Goal: Complete application form

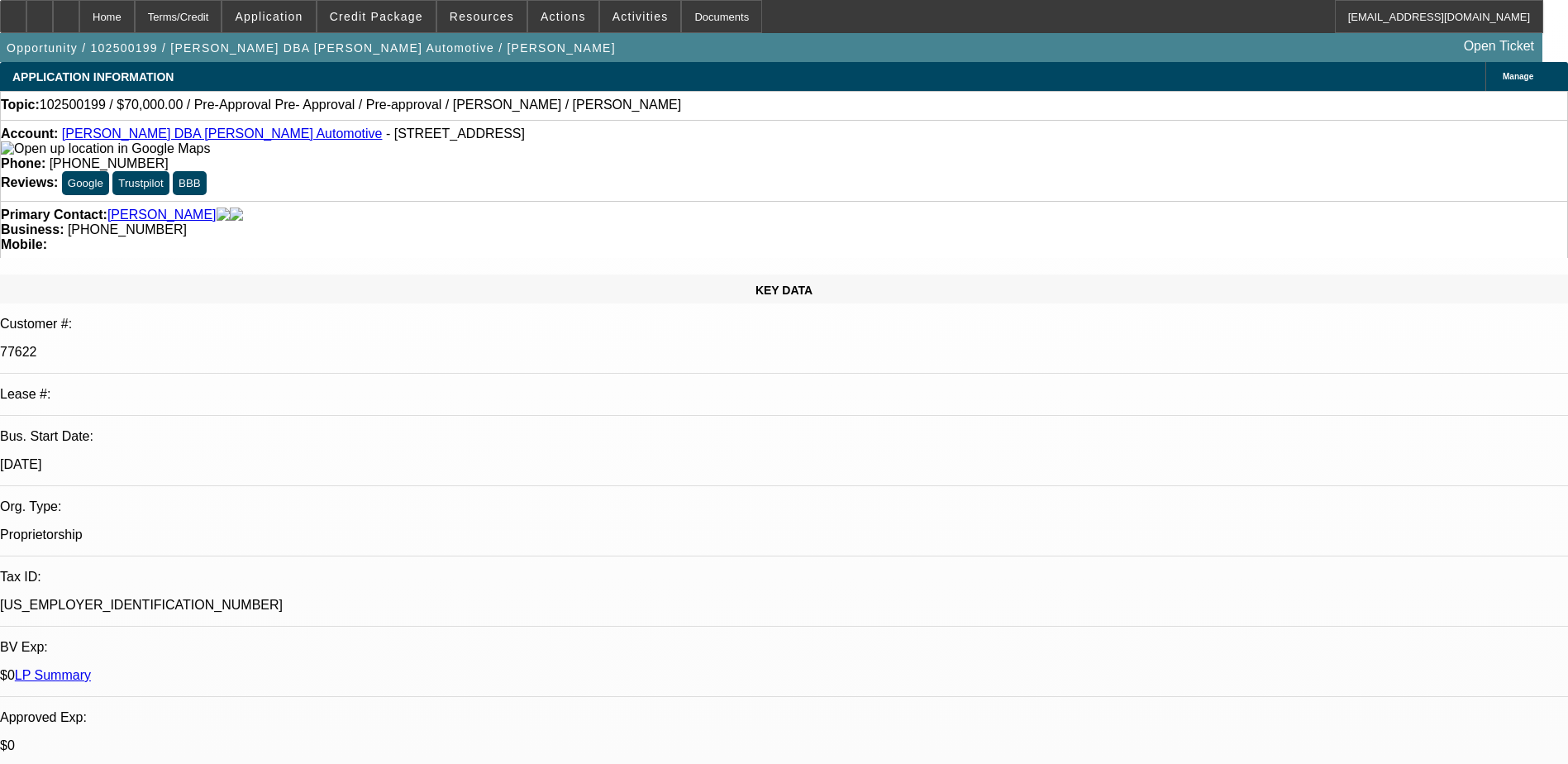
select select "0"
select select "0.1"
select select "4"
select select "0"
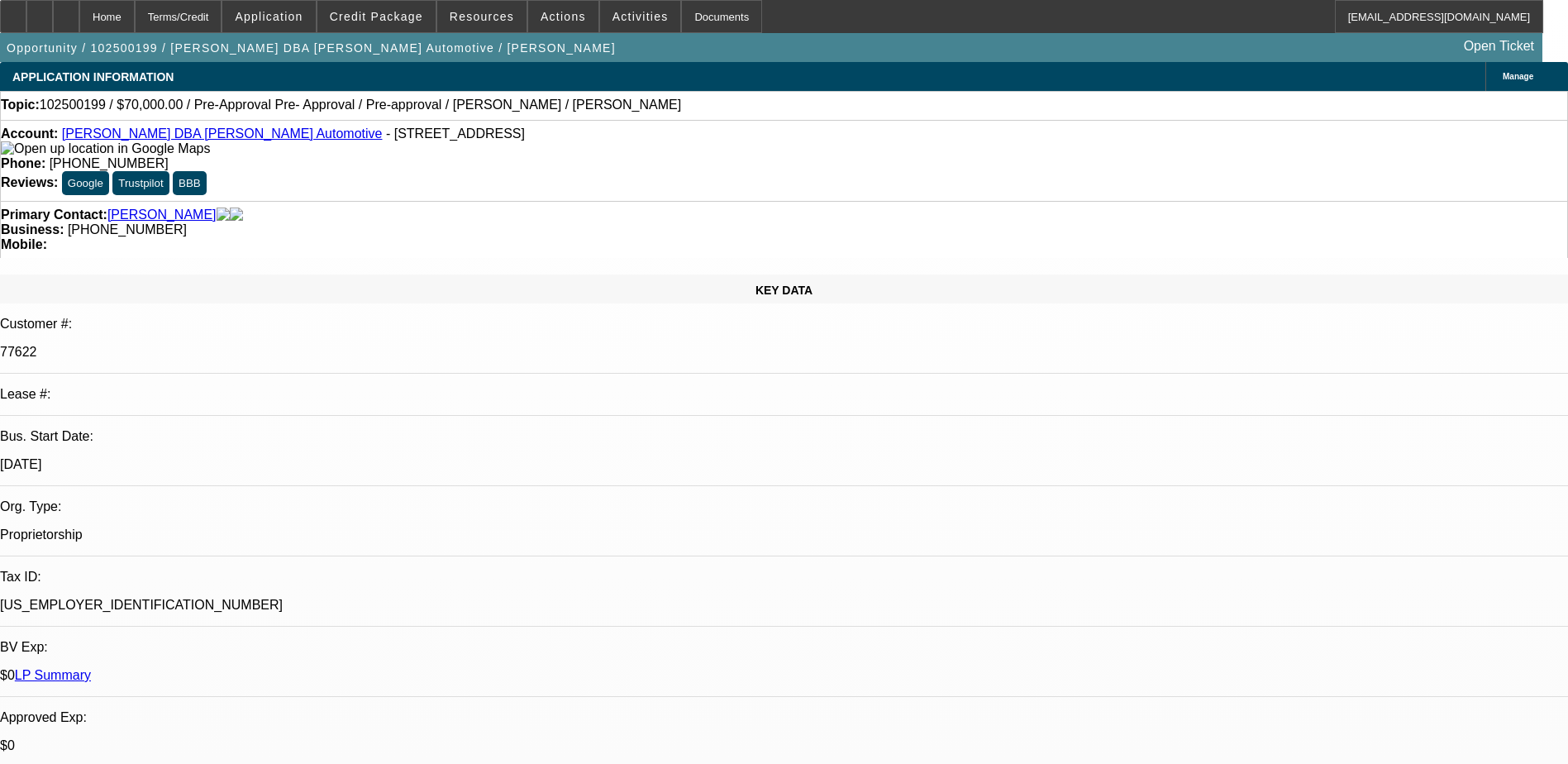
select select "0"
select select "0.1"
select select "4"
select select "0"
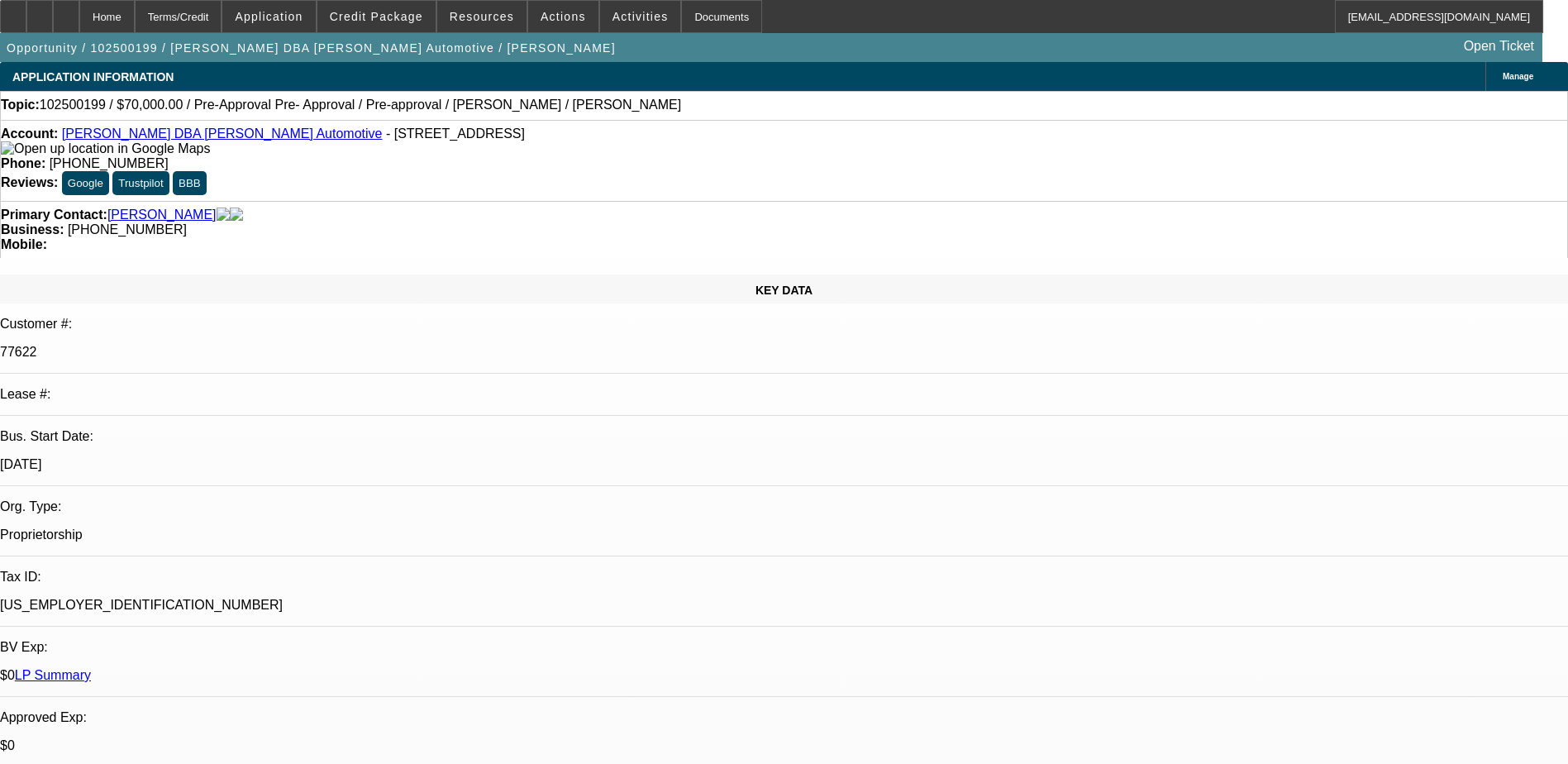
select select "3"
select select "0.1"
select select "4"
select select "0"
select select "2"
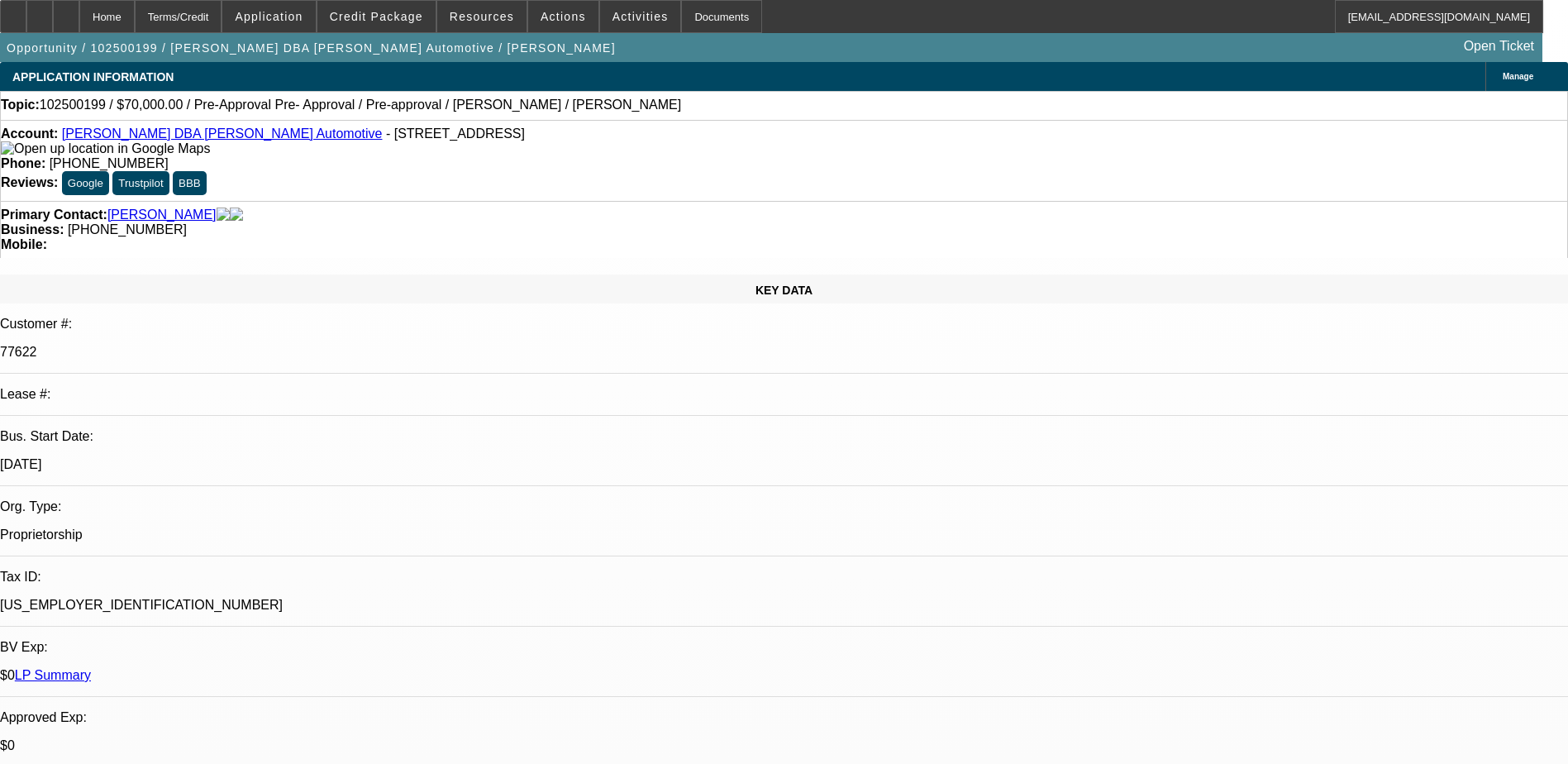
select select "2"
select select "0.1"
select select "4"
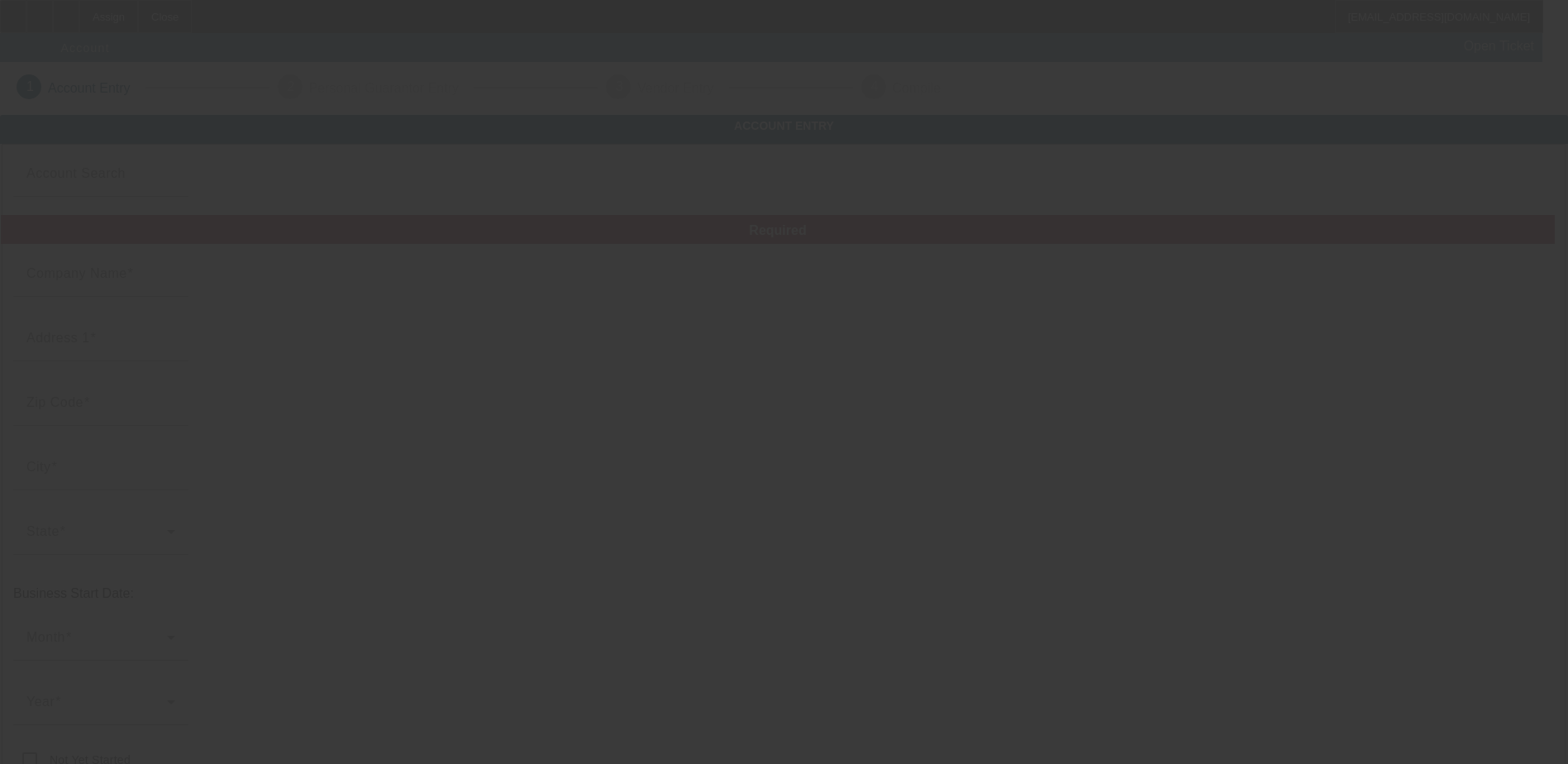
type input "Lefebvre's Towing LLC"
type input "268 Park St"
type input "01841"
type input "Lawrence"
type input "(978) 685-4869"
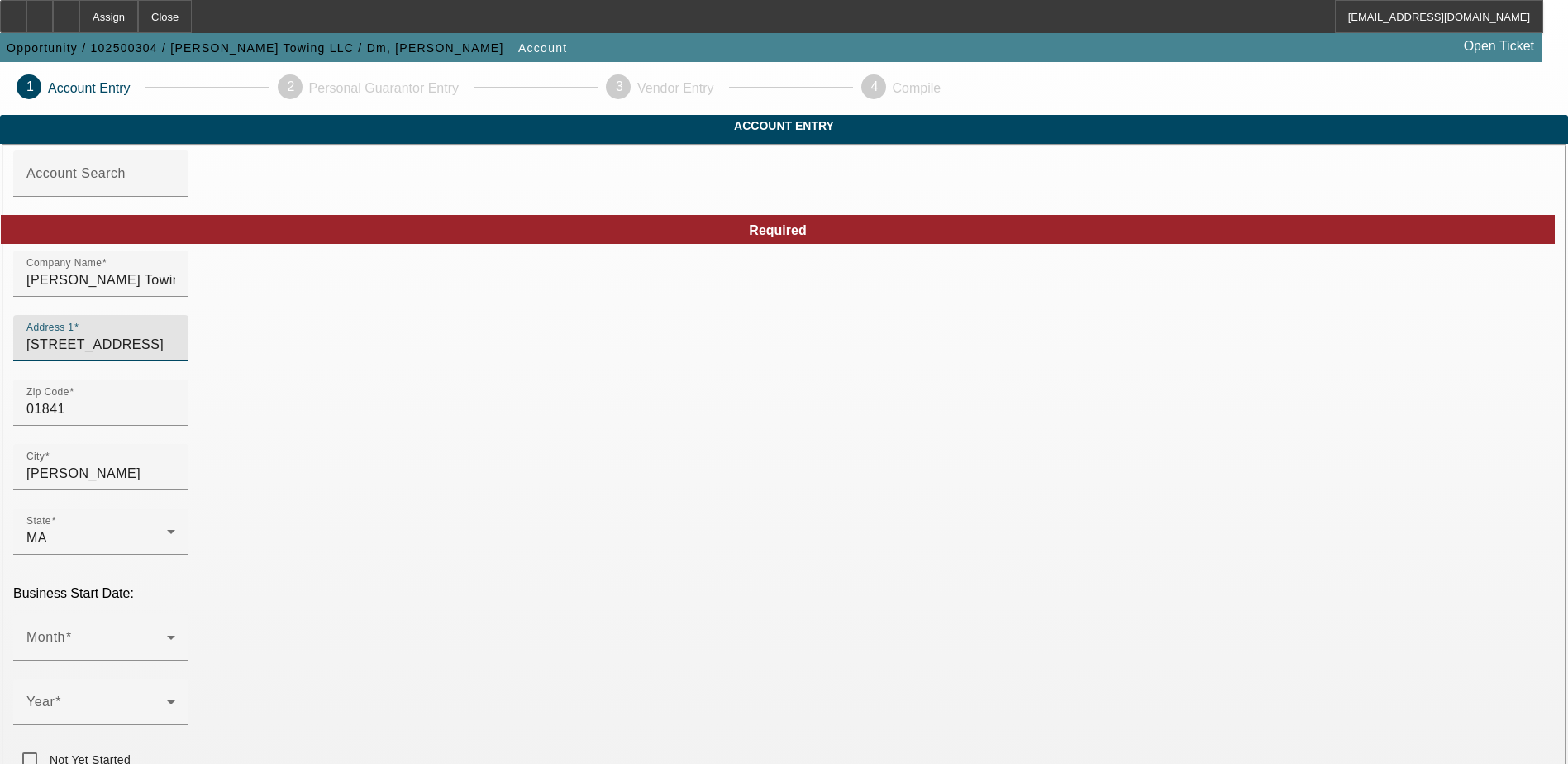
drag, startPoint x: 737, startPoint y: 373, endPoint x: 304, endPoint y: 392, distance: 433.4
click at [304, 380] on div "Address 1 268 Park St" at bounding box center [784, 347] width 1542 height 65
type input "109 Rockingham Rd"
drag, startPoint x: 440, startPoint y: 509, endPoint x: 231, endPoint y: 527, distance: 209.8
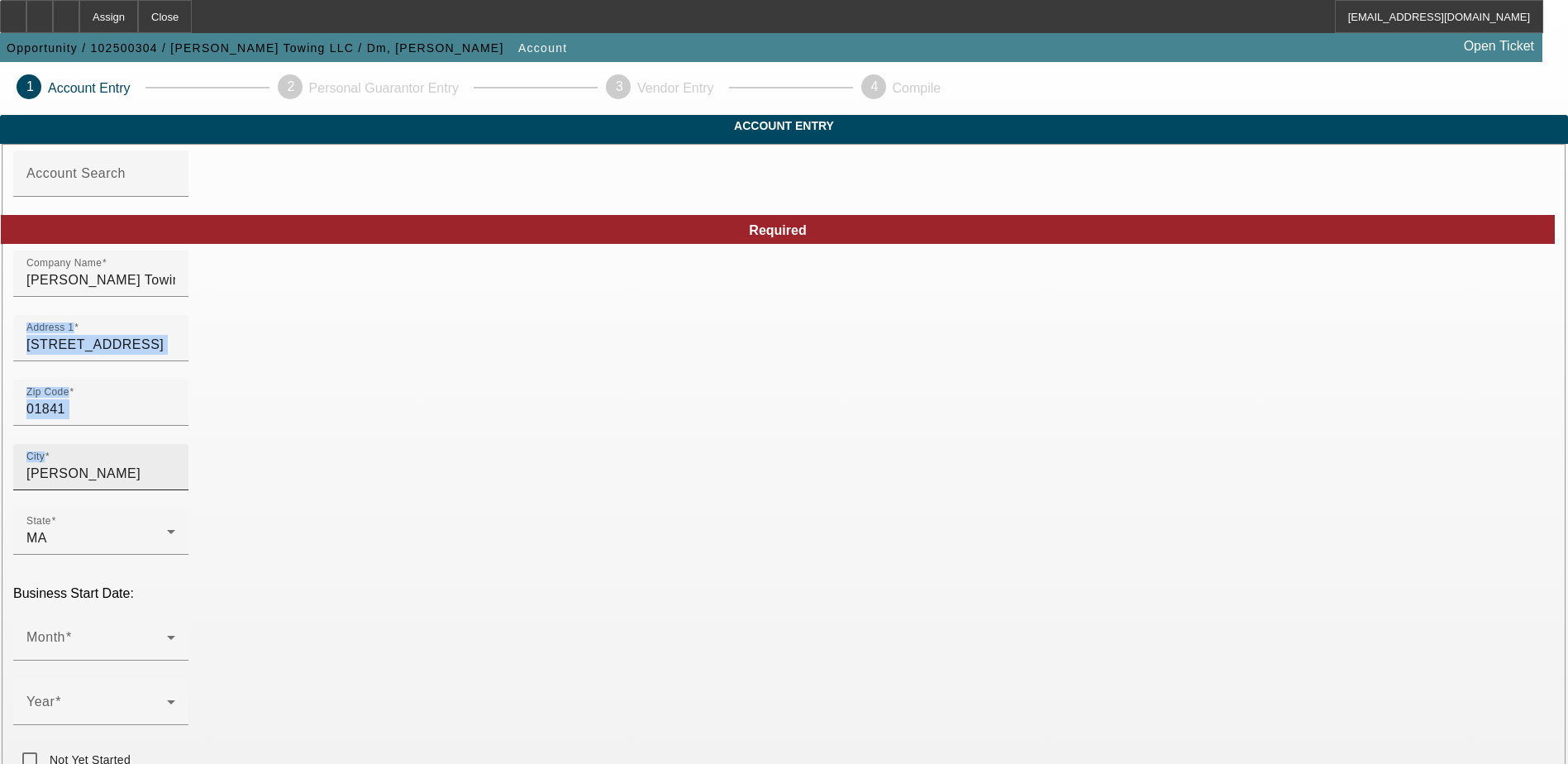
drag, startPoint x: 231, startPoint y: 527, endPoint x: 512, endPoint y: 499, distance: 282.4
click at [176, 484] on input "Lawrence" at bounding box center [101, 474] width 148 height 20
type input "Derry"
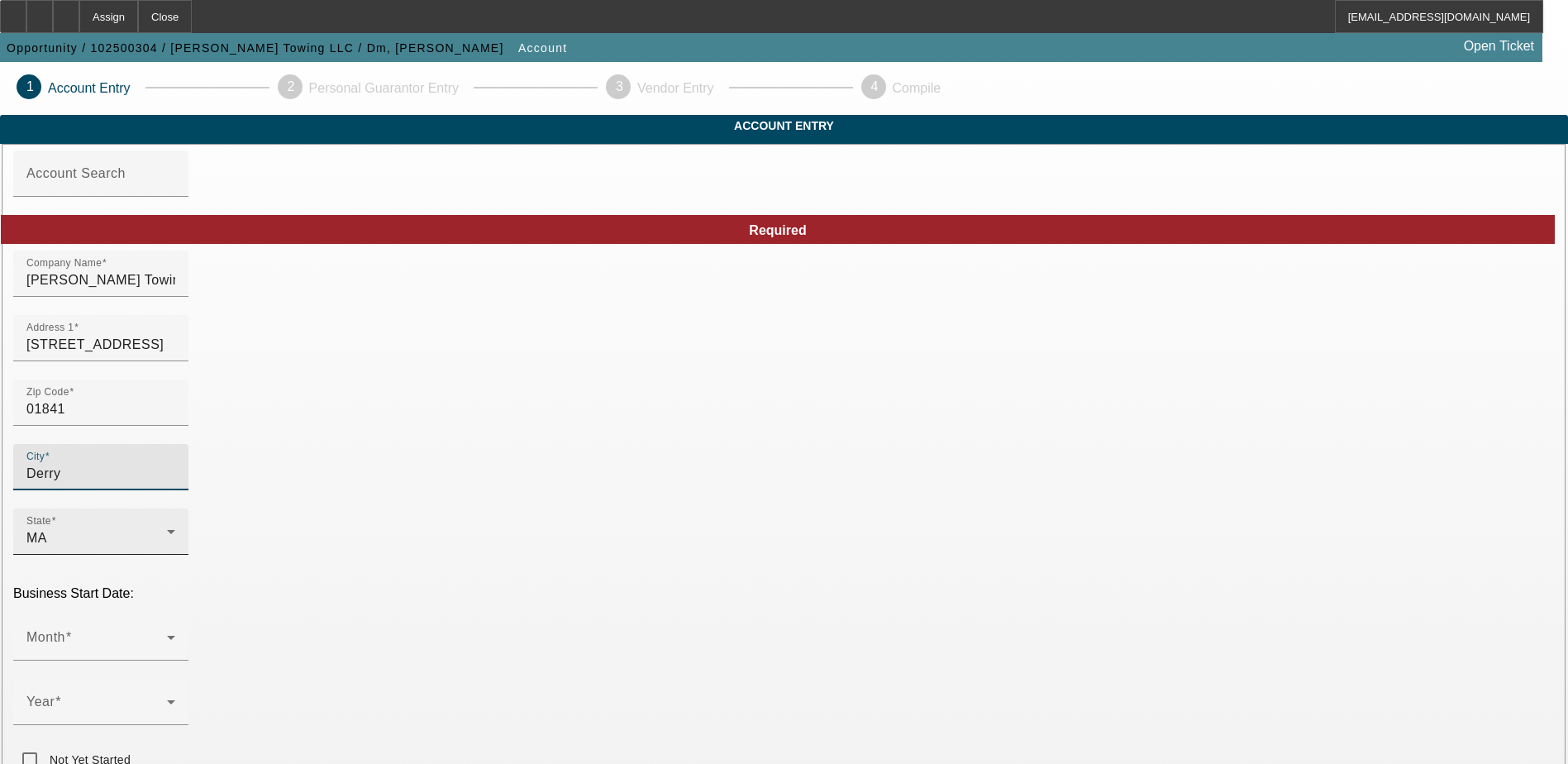
drag, startPoint x: 649, startPoint y: 504, endPoint x: 636, endPoint y: 517, distance: 18.4
click at [167, 528] on div "MA" at bounding box center [97, 538] width 141 height 20
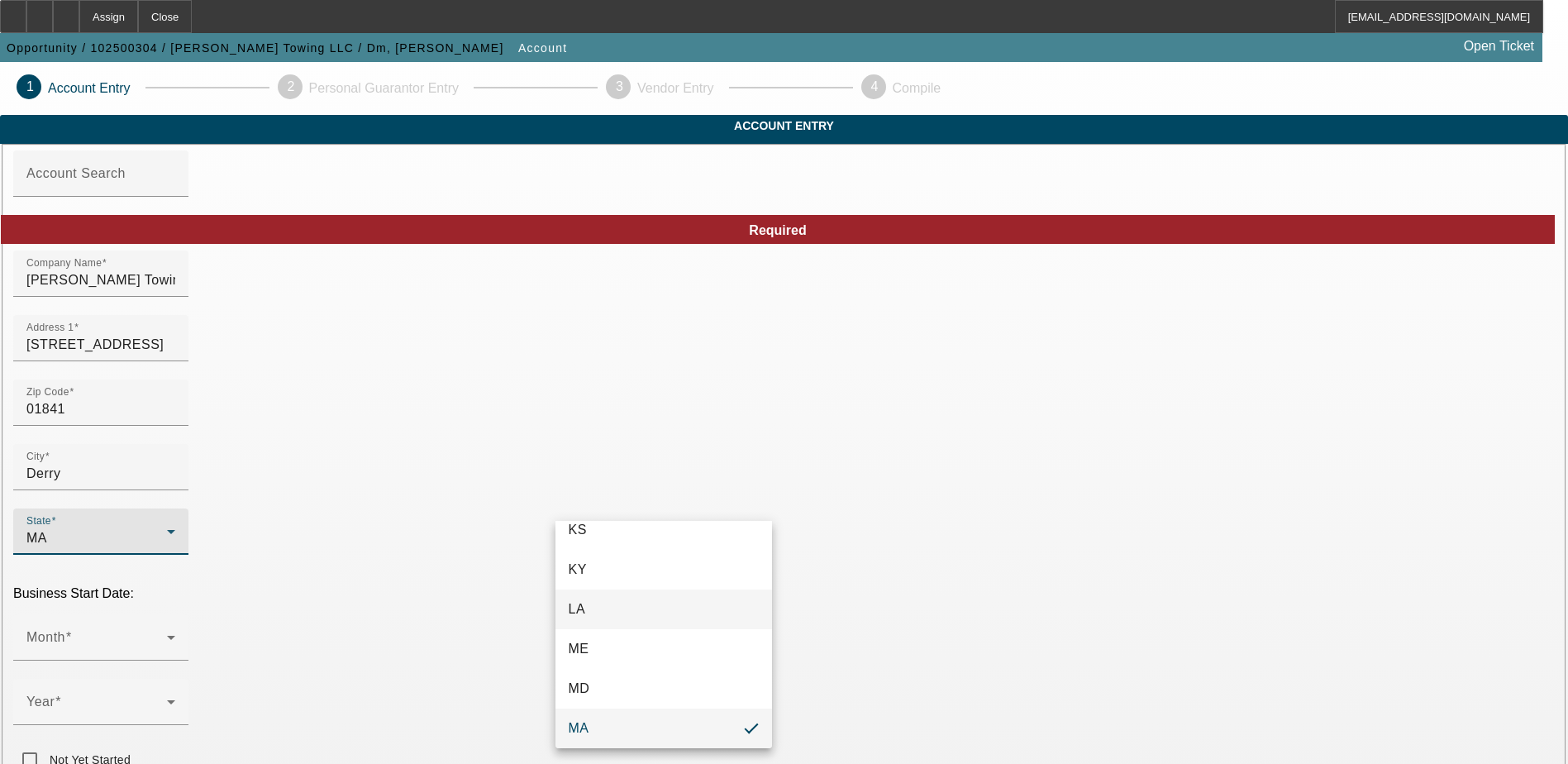
scroll to position [1105, 0]
click at [691, 639] on mat-option "NH" at bounding box center [663, 632] width 216 height 39
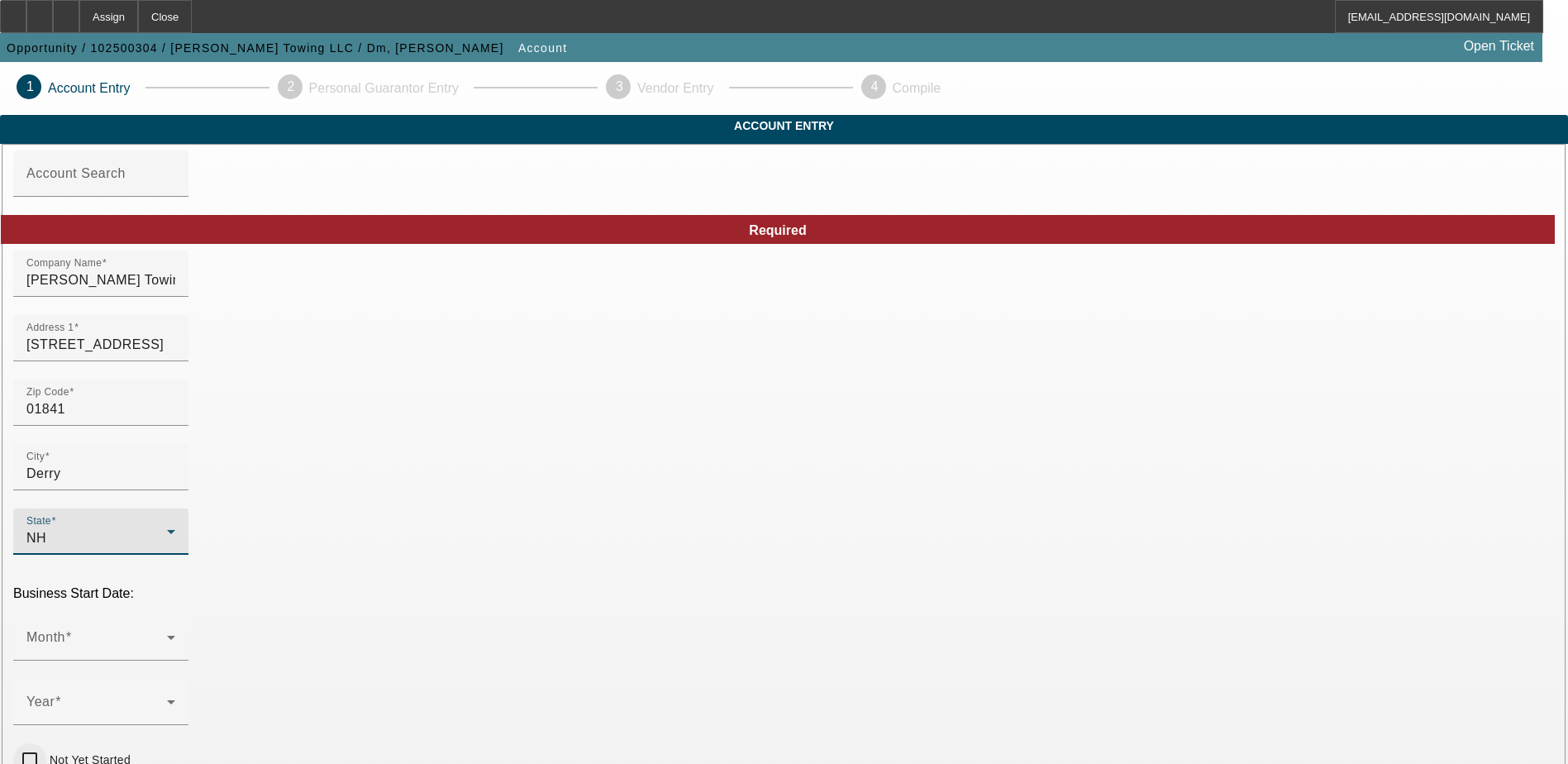
type input "Rockingham"
drag, startPoint x: 622, startPoint y: 420, endPoint x: 560, endPoint y: 436, distance: 64.0
click at [618, 419] on div "Zip Code 01841" at bounding box center [784, 412] width 1542 height 65
click at [176, 426] on div "Zip Code 01841" at bounding box center [101, 402] width 148 height 46
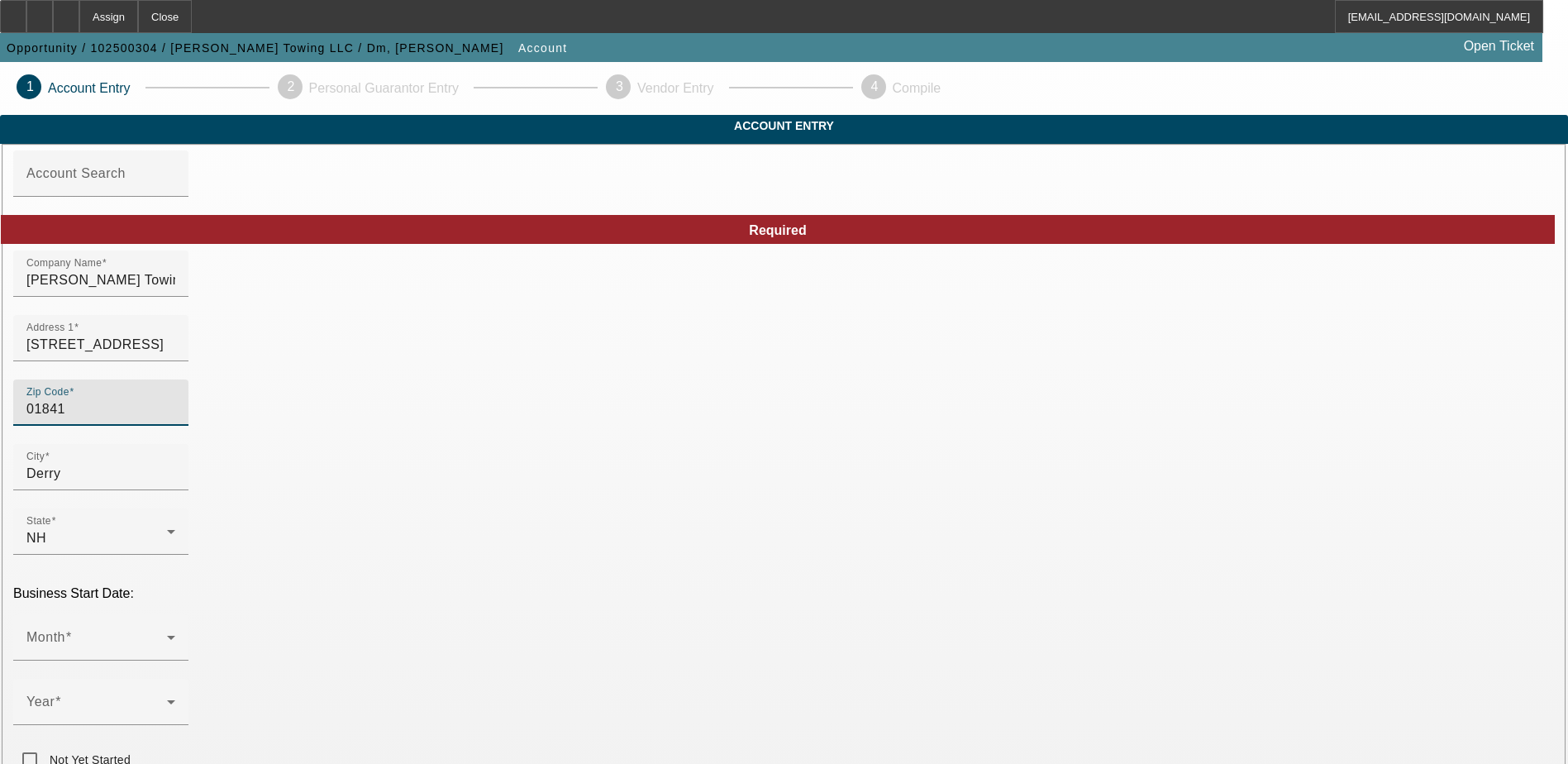
click at [176, 419] on input "01841" at bounding box center [101, 409] width 148 height 20
type input "0"
type input "03038"
type input "Derry"
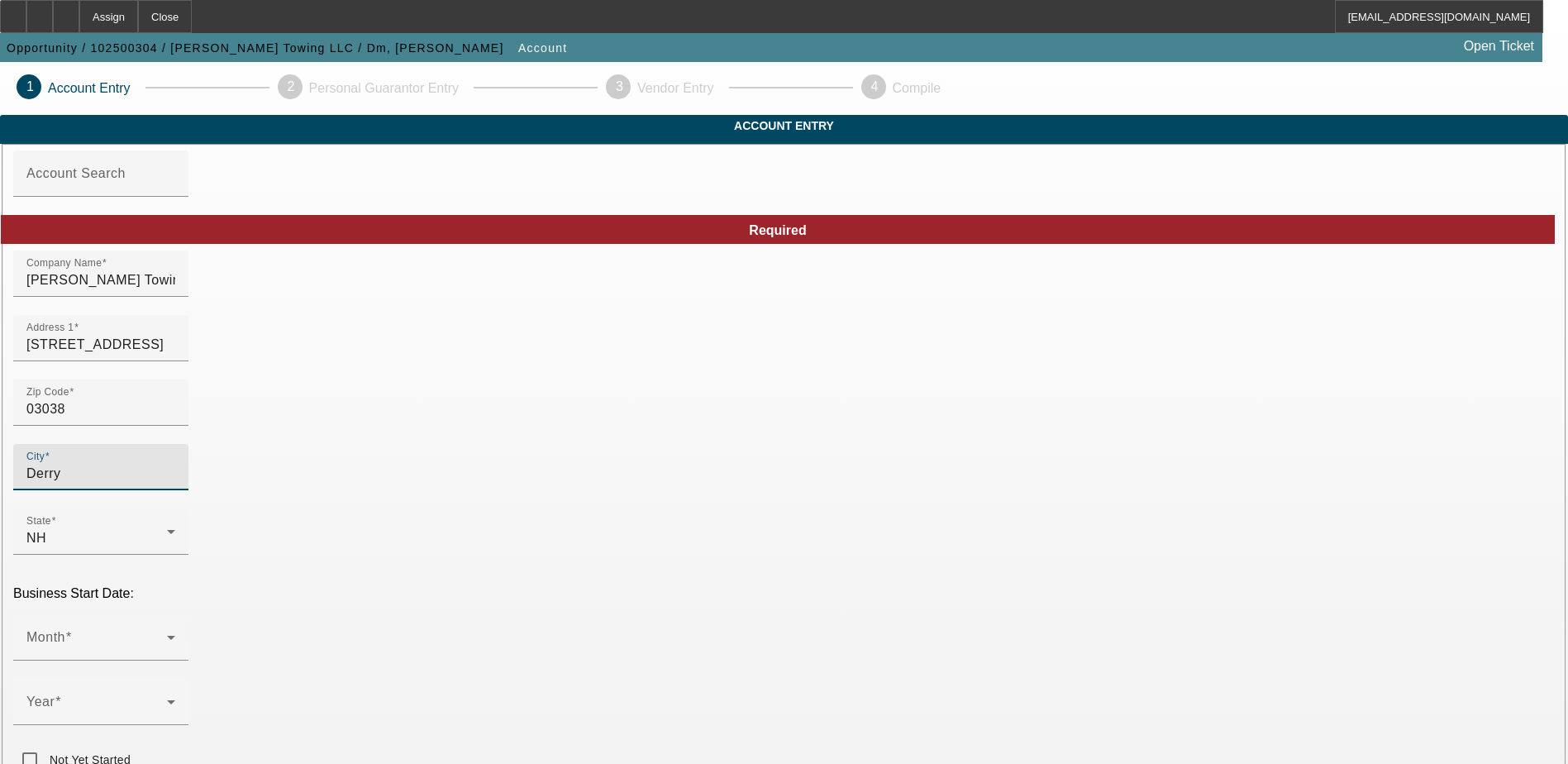
click at [633, 432] on div "Zip Code 03038" at bounding box center [784, 412] width 1542 height 65
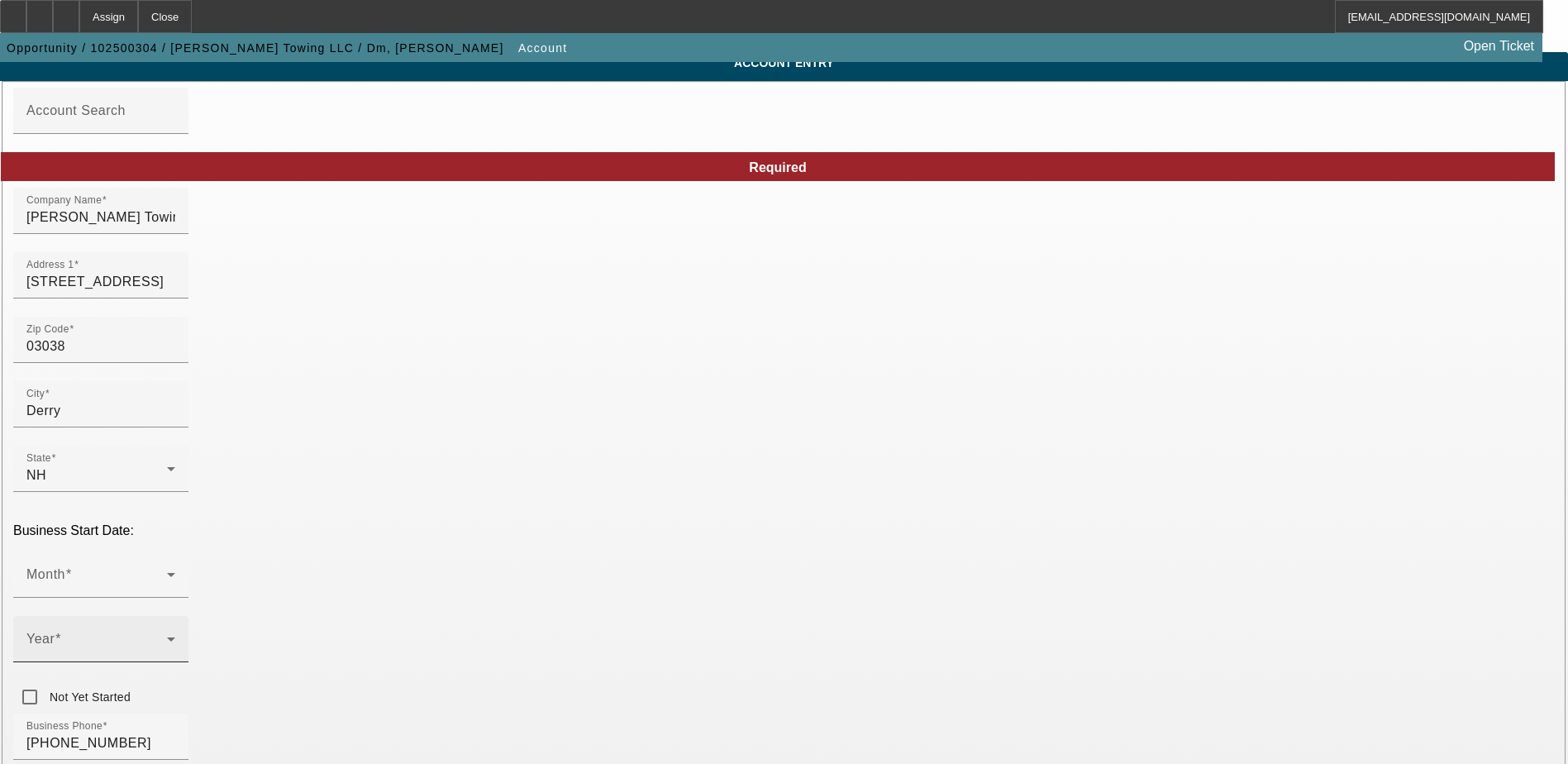
scroll to position [165, 0]
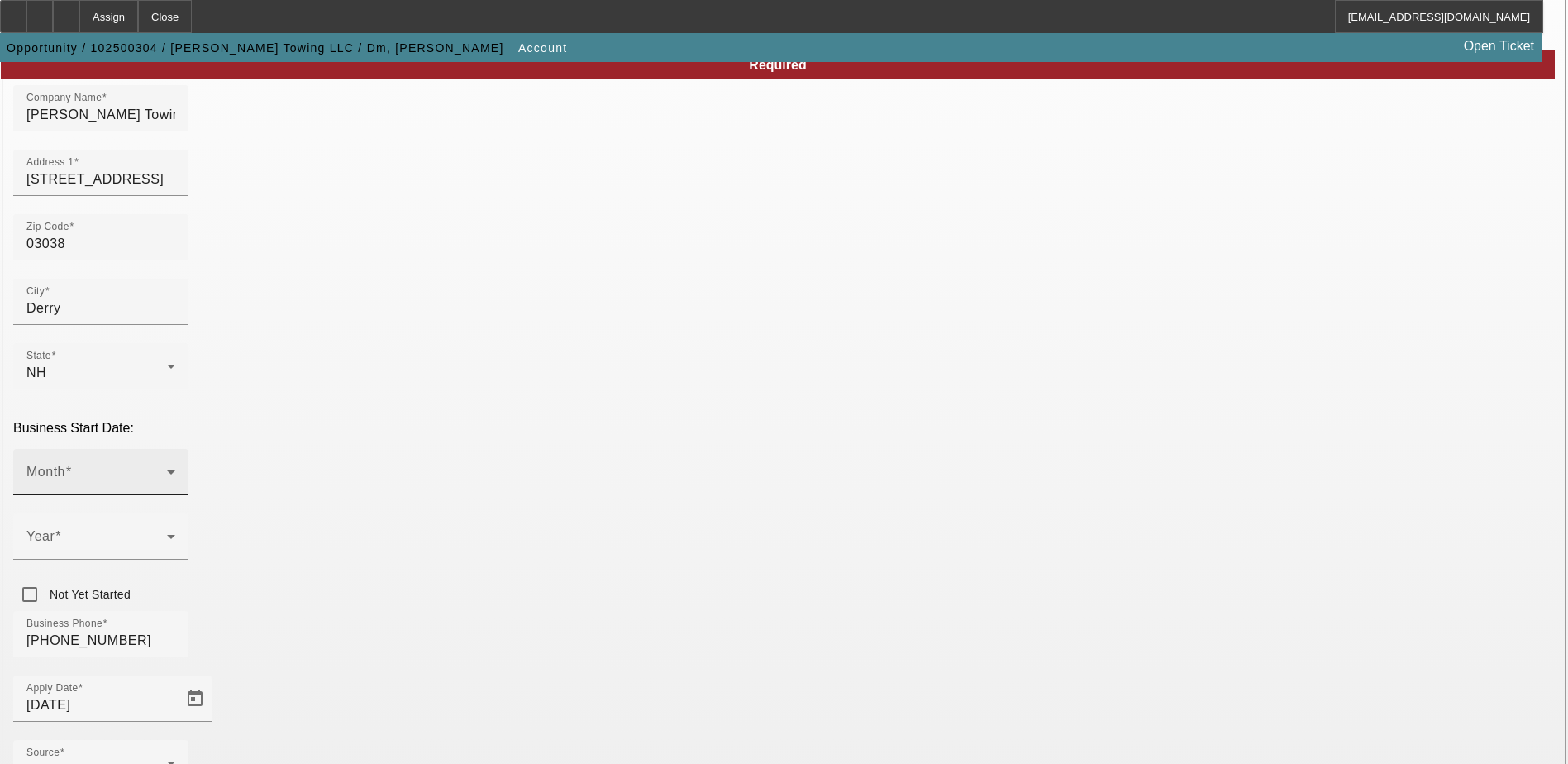
click at [167, 469] on span at bounding box center [97, 478] width 141 height 20
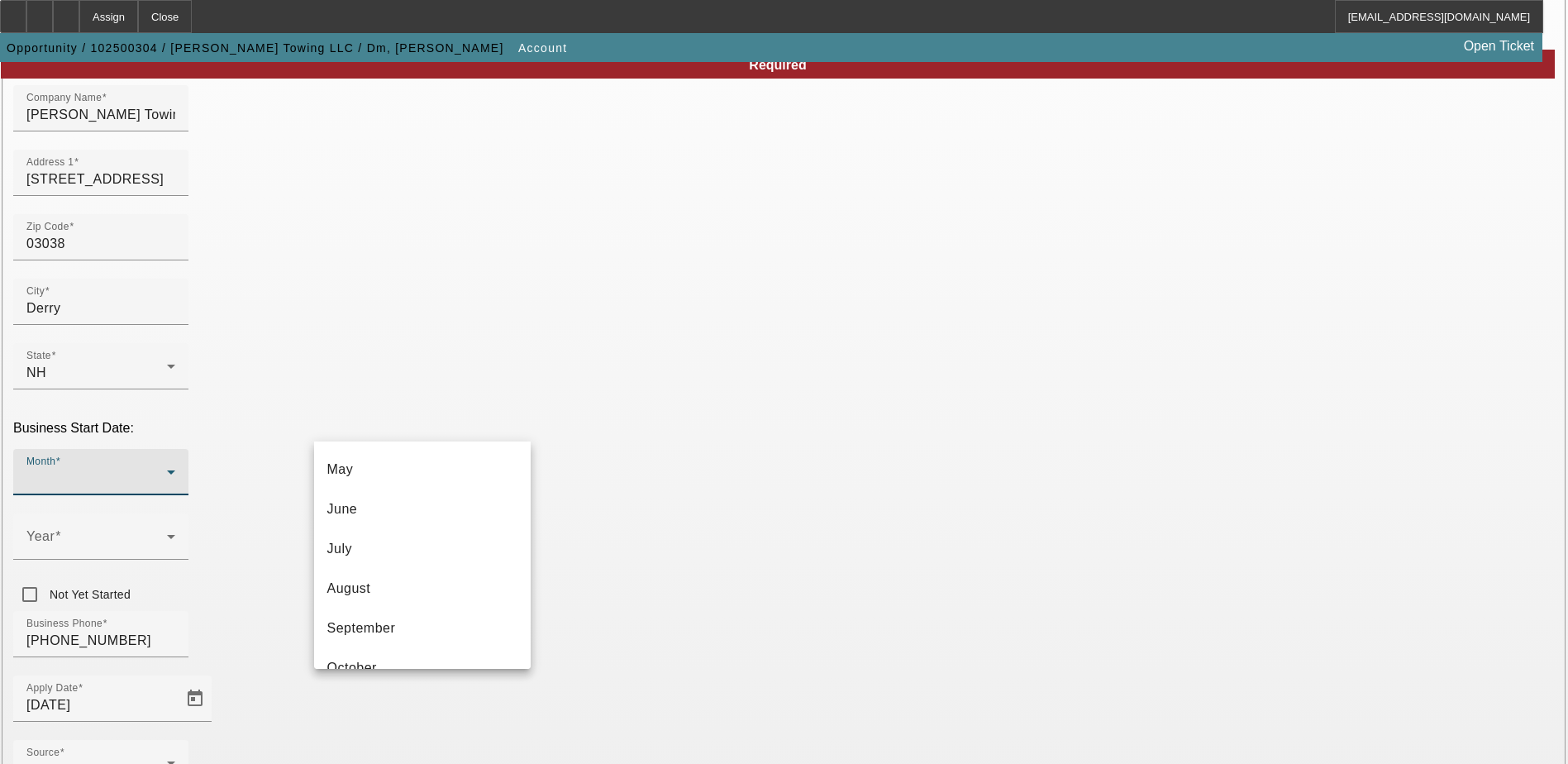
scroll to position [302, 0]
click at [453, 582] on mat-option "October" at bounding box center [422, 563] width 216 height 39
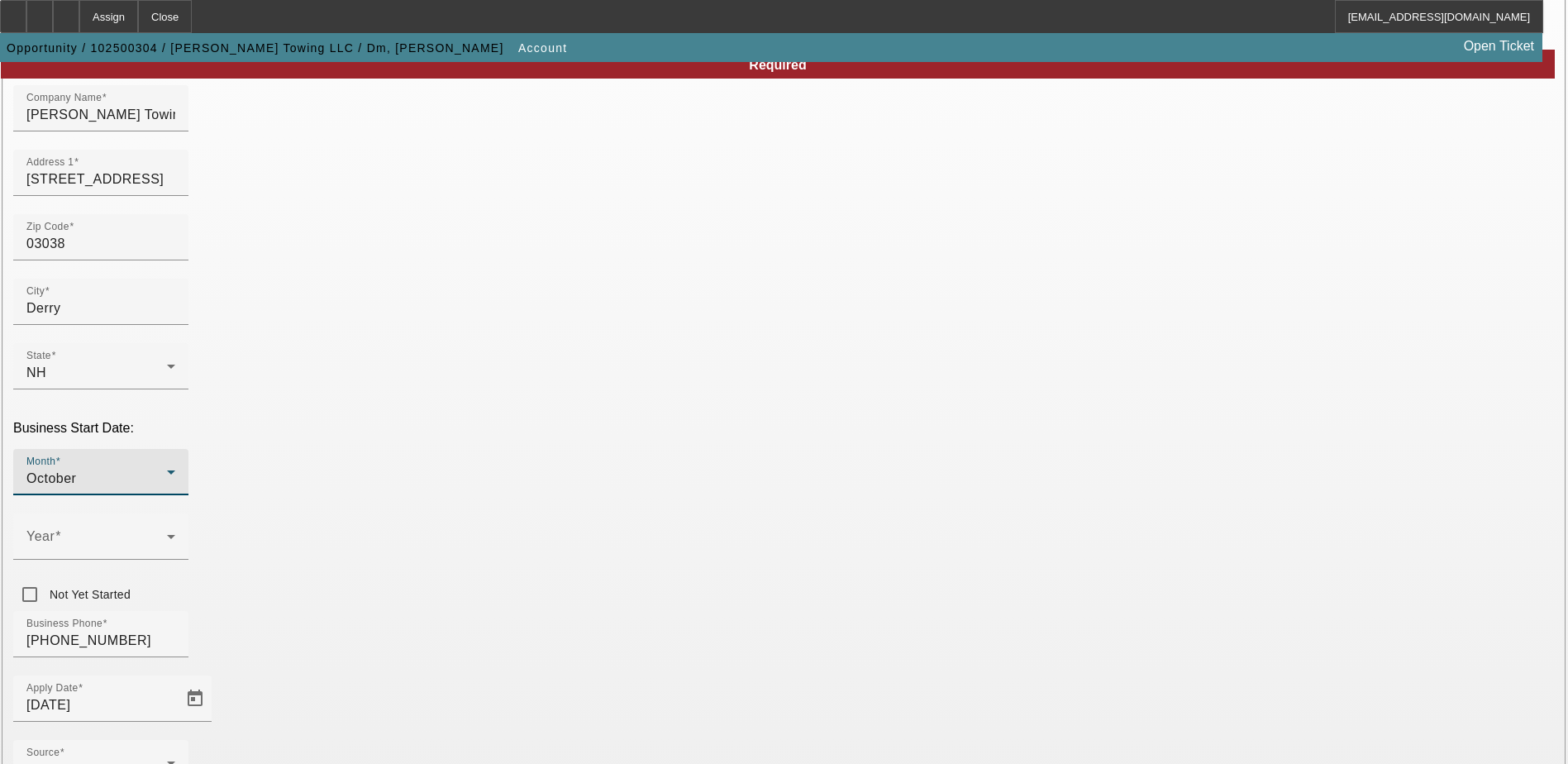
click at [167, 469] on div "October" at bounding box center [97, 478] width 141 height 20
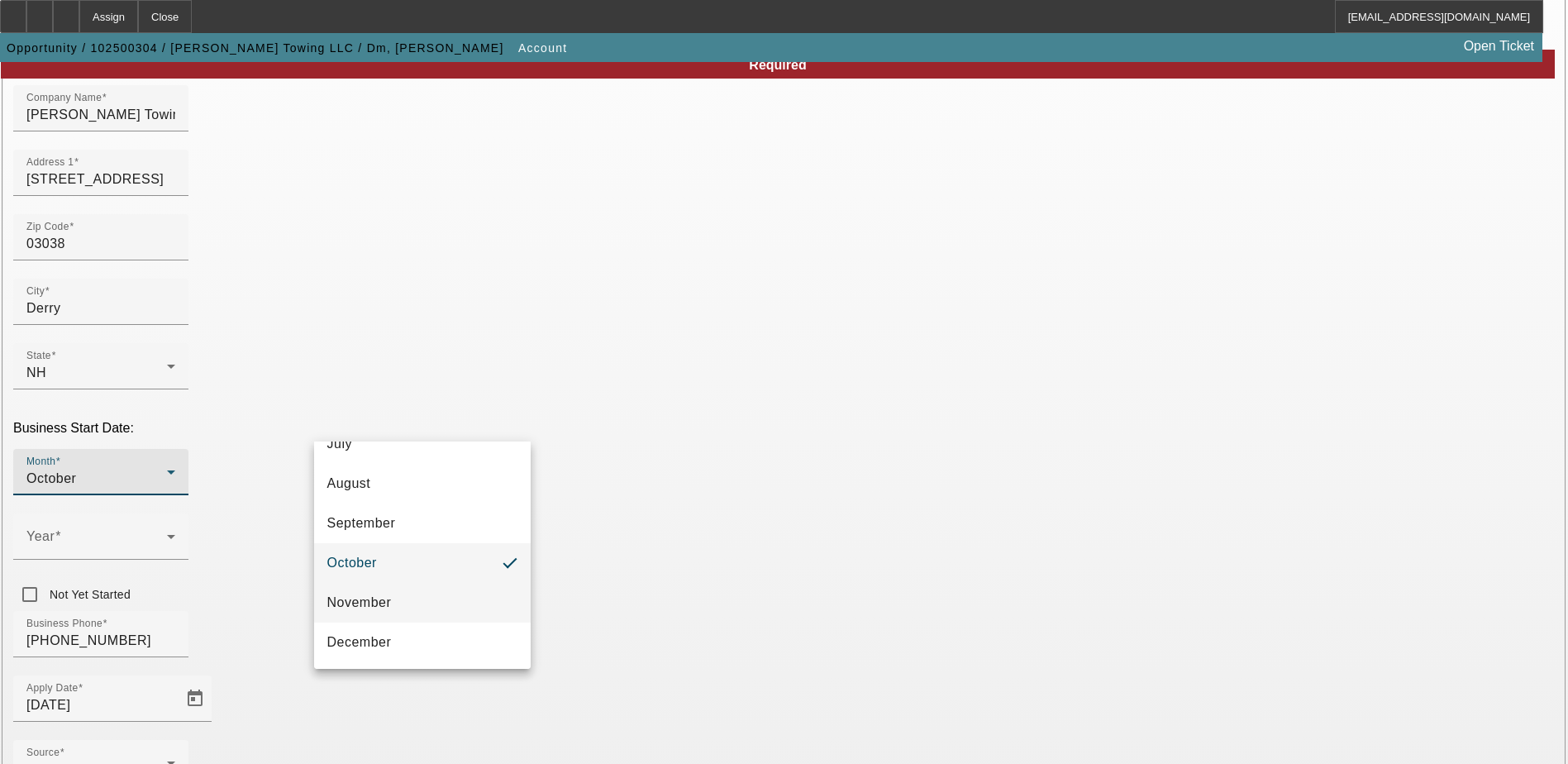
click at [453, 588] on mat-option "November" at bounding box center [422, 602] width 216 height 39
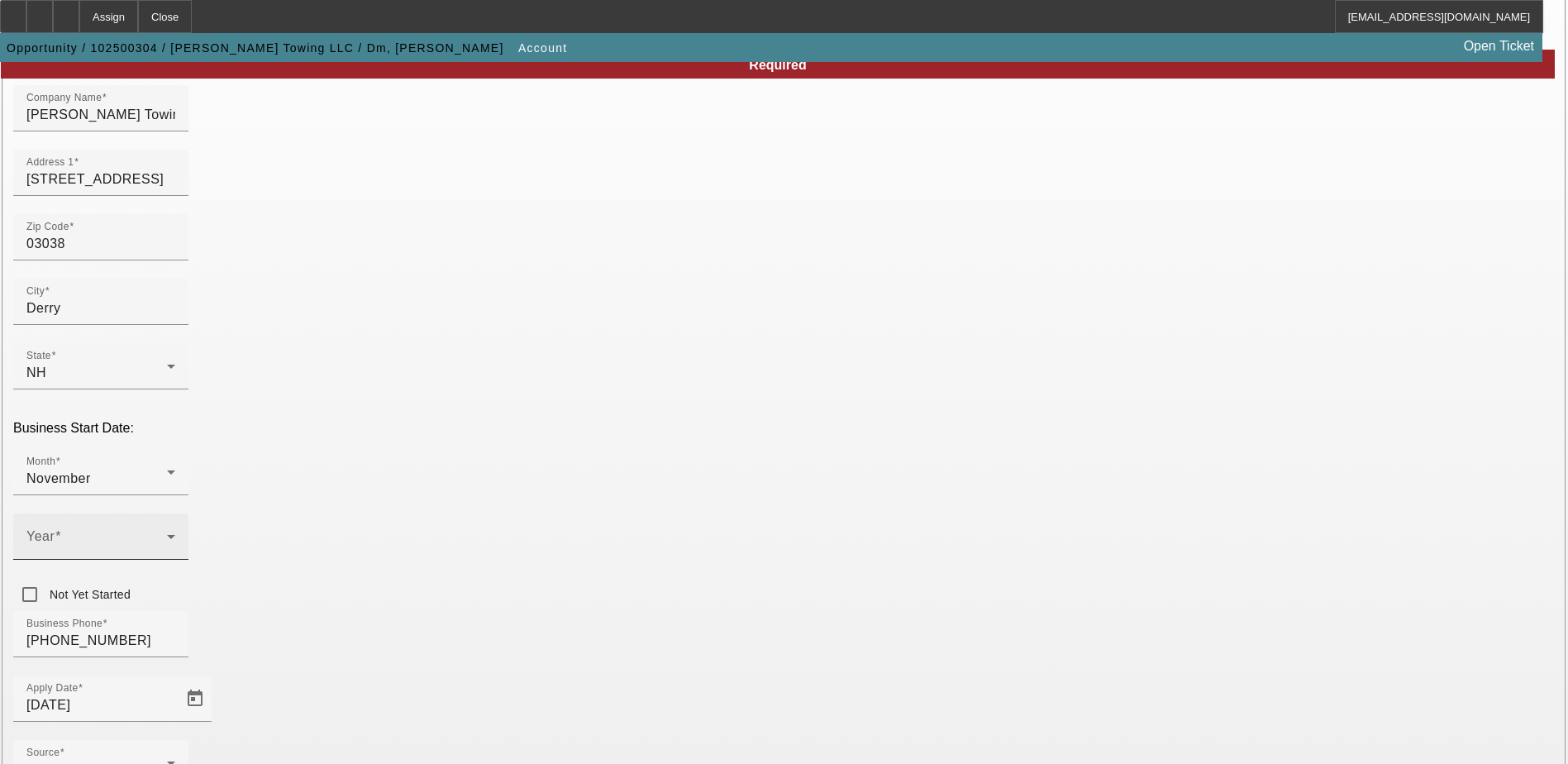
click at [176, 513] on div "Year" at bounding box center [101, 536] width 148 height 46
click at [601, 506] on mat-option "2004" at bounding box center [603, 511] width 96 height 39
click at [674, 611] on div "Business Phone (978) 685-4869" at bounding box center [784, 643] width 1542 height 65
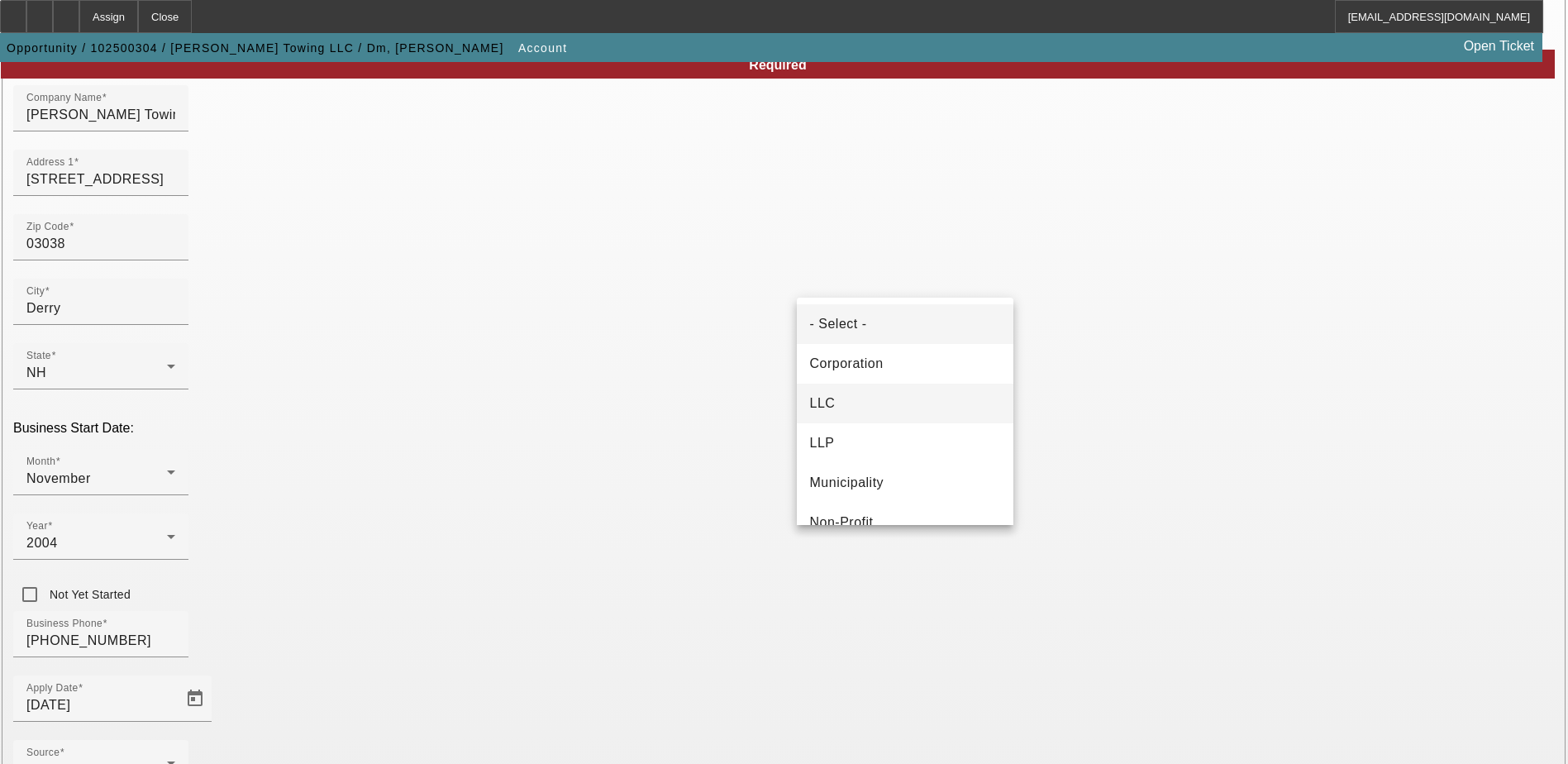
click at [908, 408] on mat-option "LLC" at bounding box center [905, 403] width 216 height 39
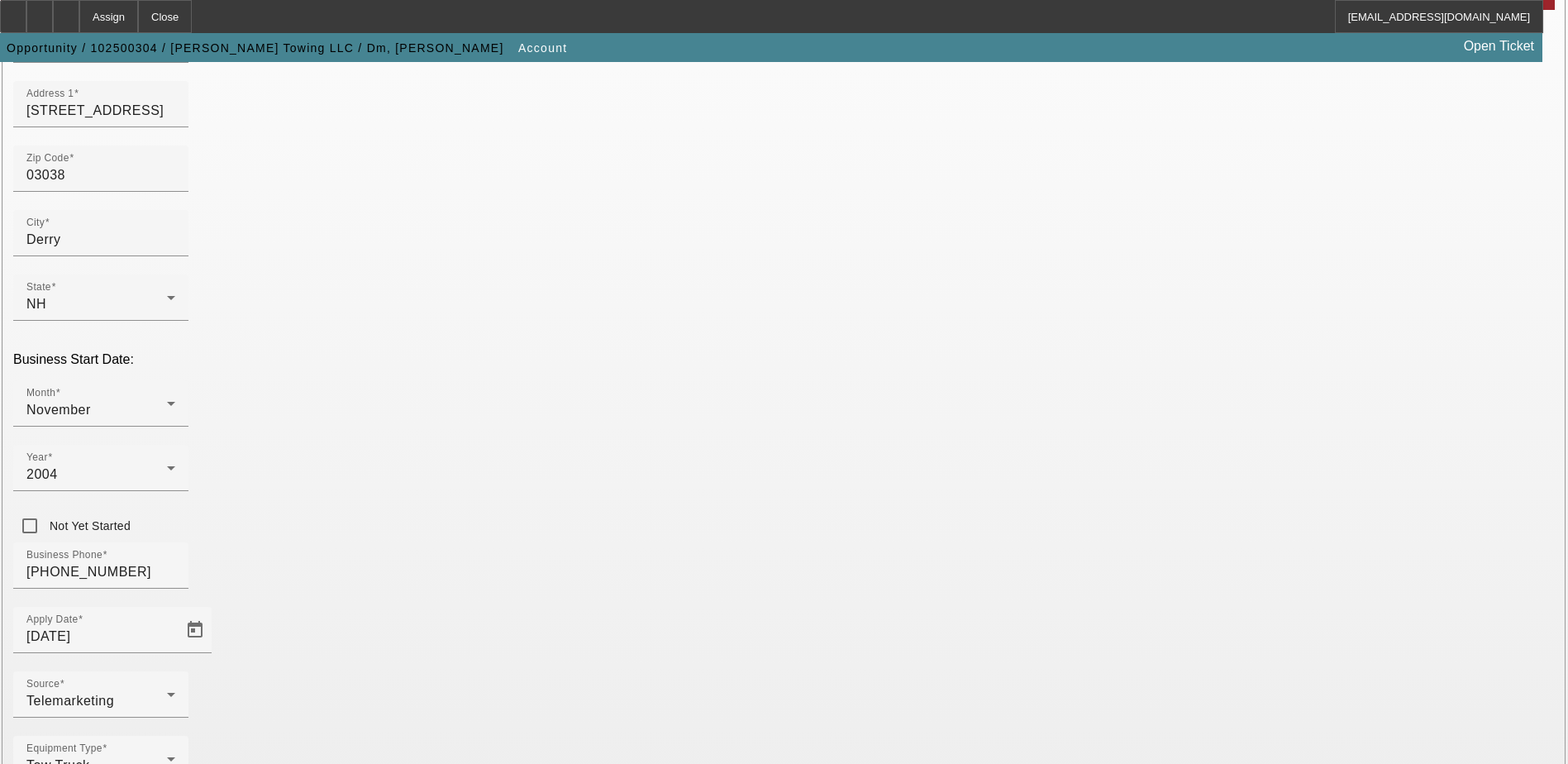
scroll to position [196, 0]
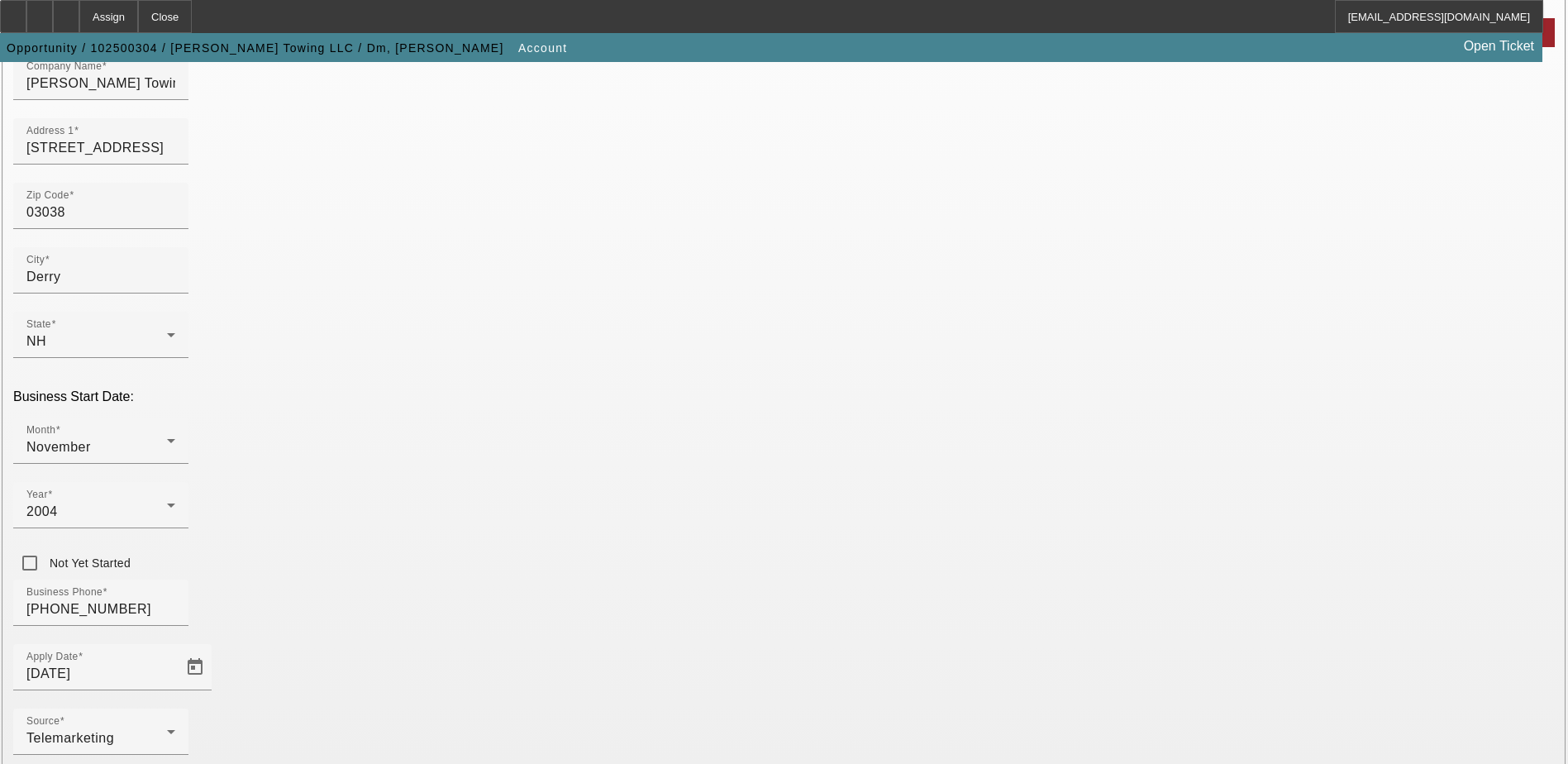
type input "270086360"
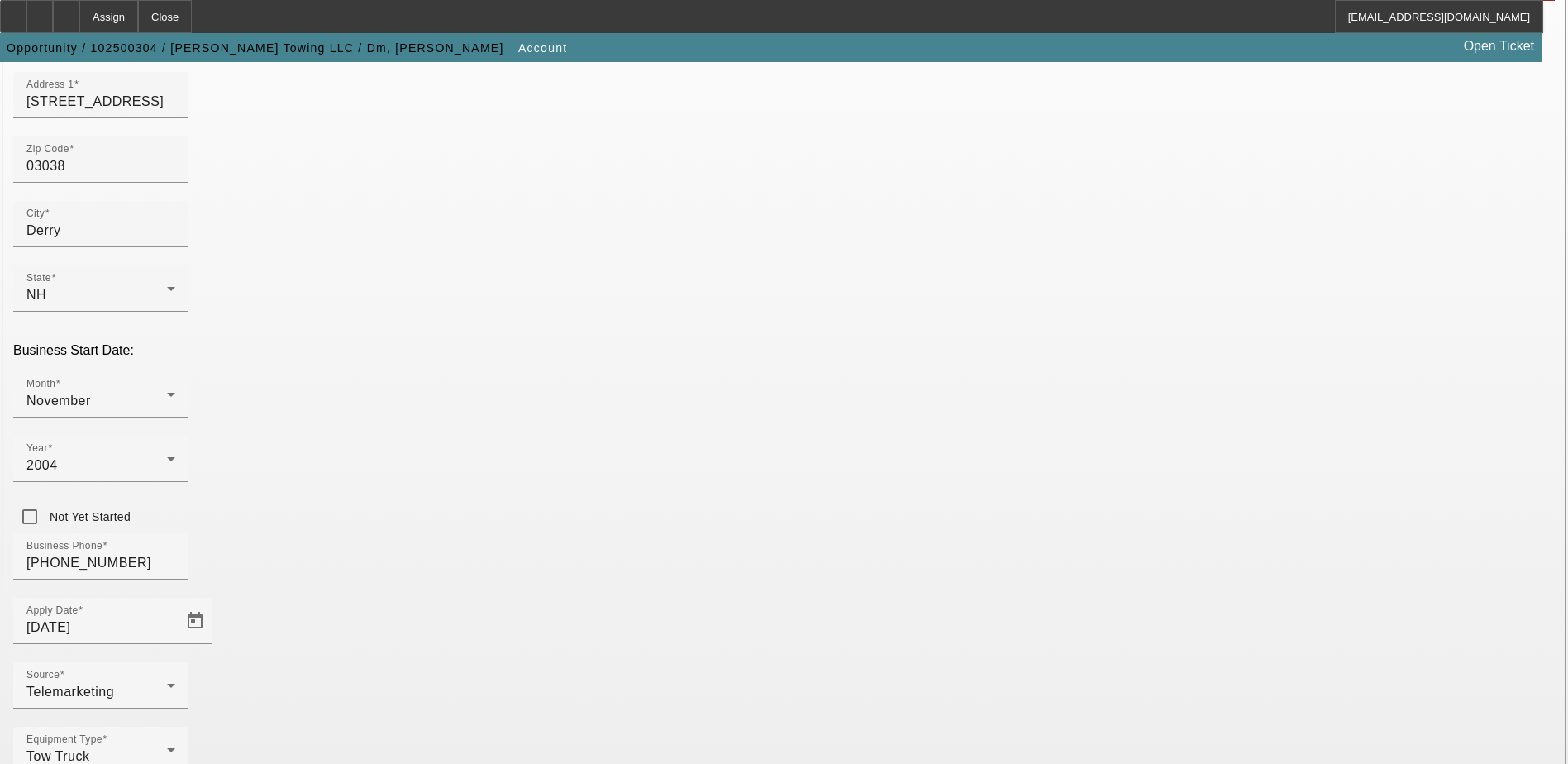
scroll to position [279, 0]
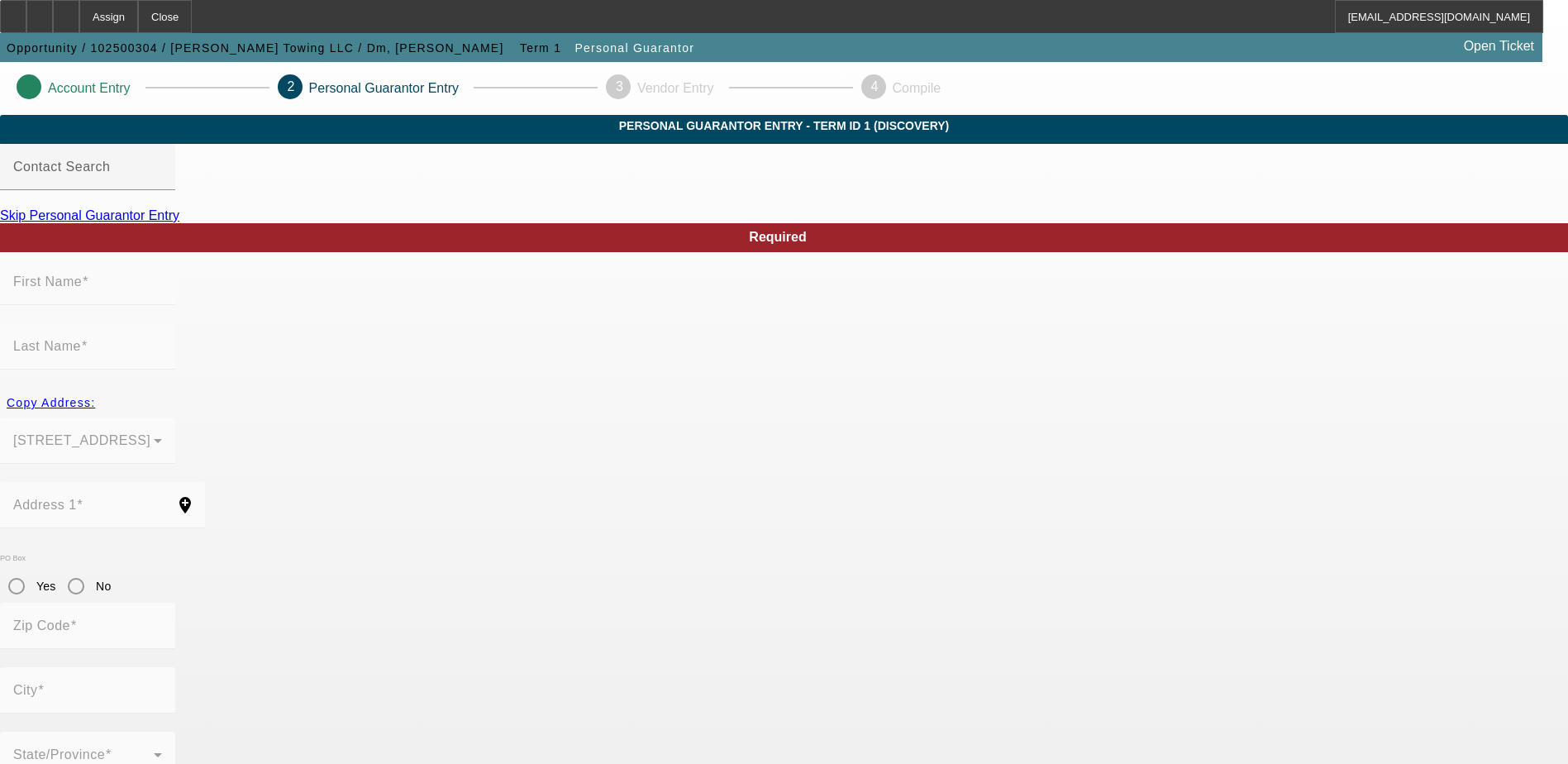
click at [179, 223] on link "Skip Personal Guarantor Entry" at bounding box center [89, 215] width 179 height 14
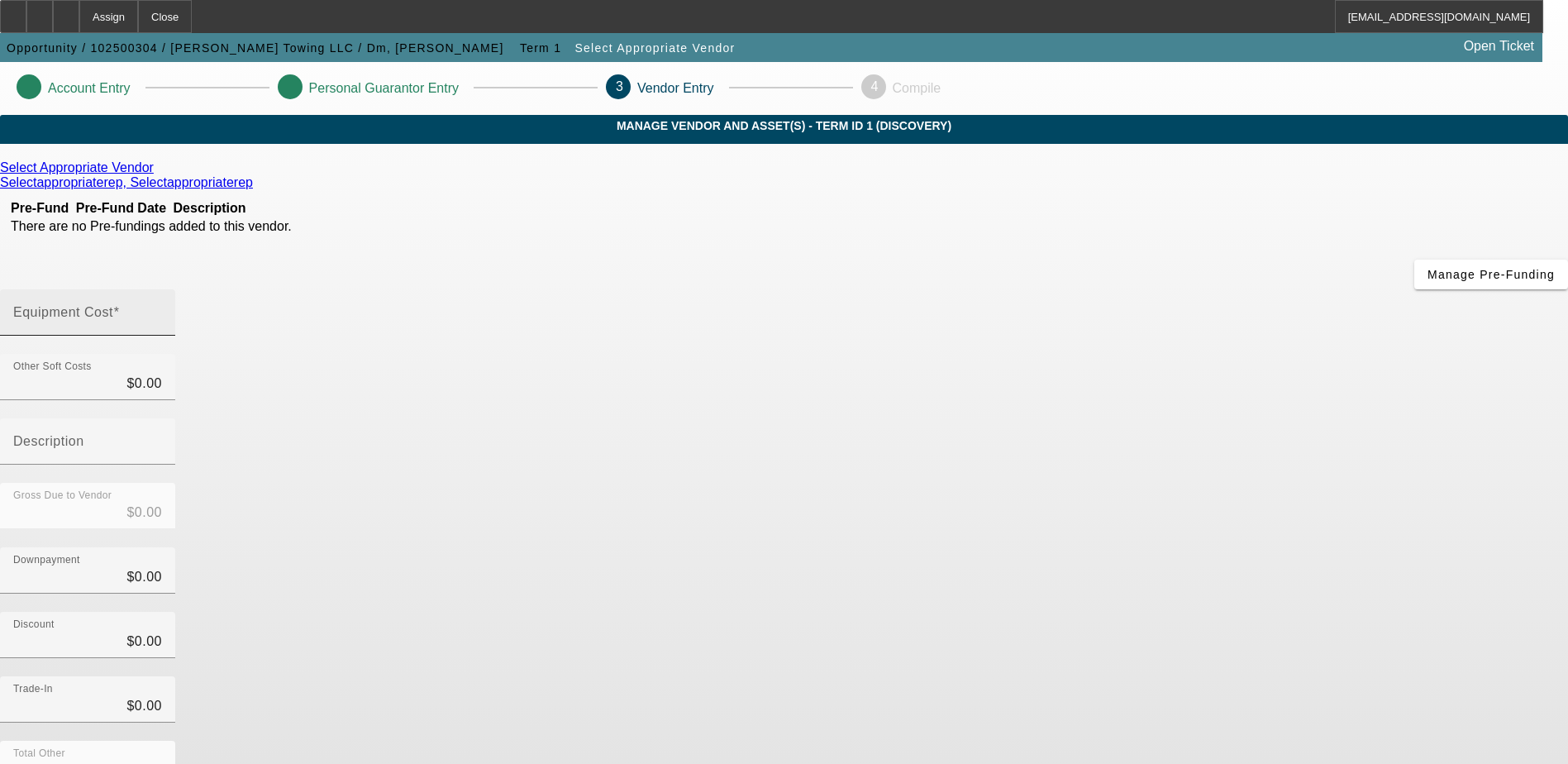
click at [162, 309] on input "Equipment Cost" at bounding box center [87, 319] width 148 height 20
type input "1"
type input "$1.00"
type input "16"
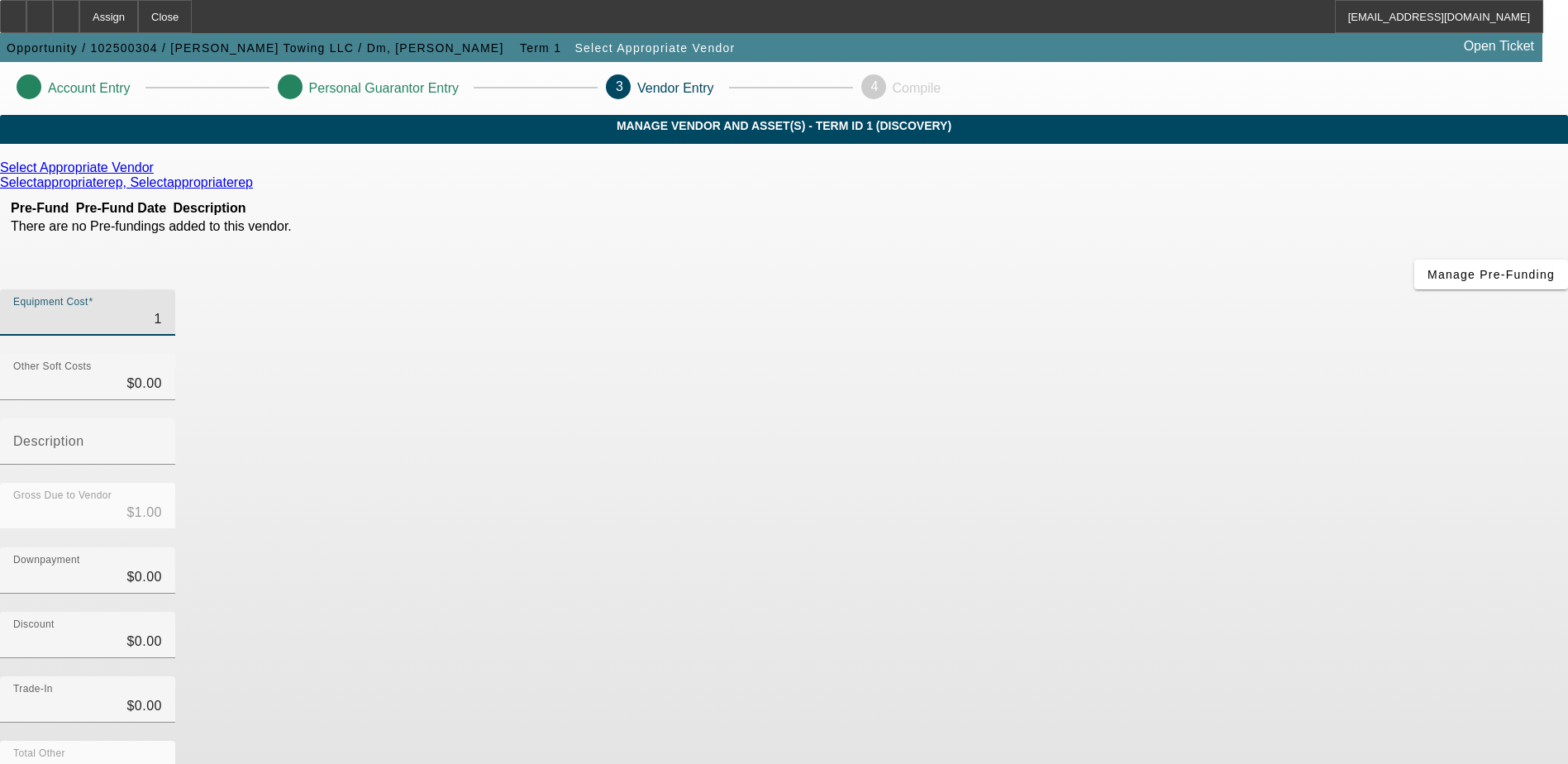
type input "$16.00"
type input "160"
type input "$160.00"
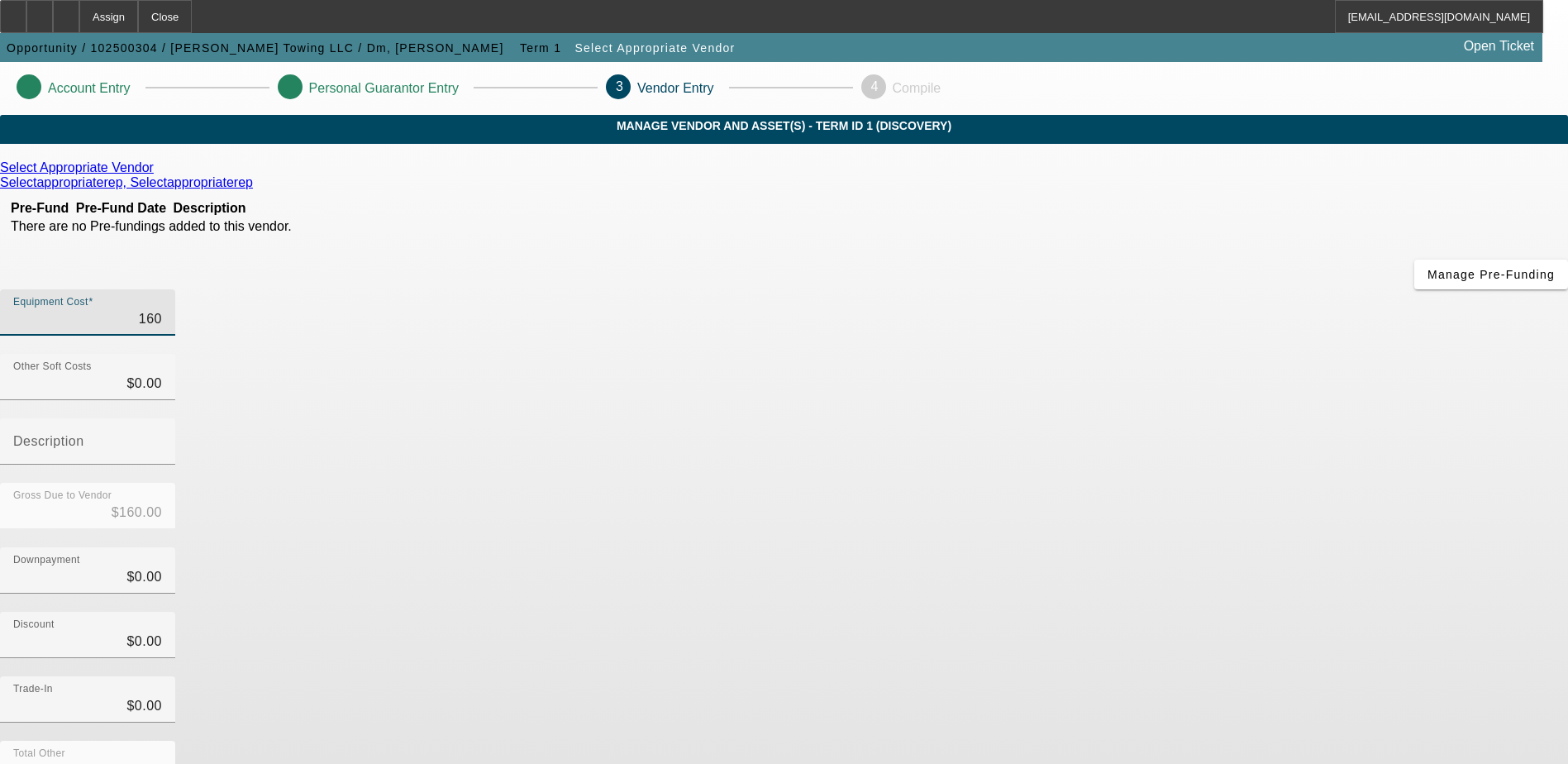
type input "1600"
type input "$1,600.00"
type input "16000"
type input "$16,000.00"
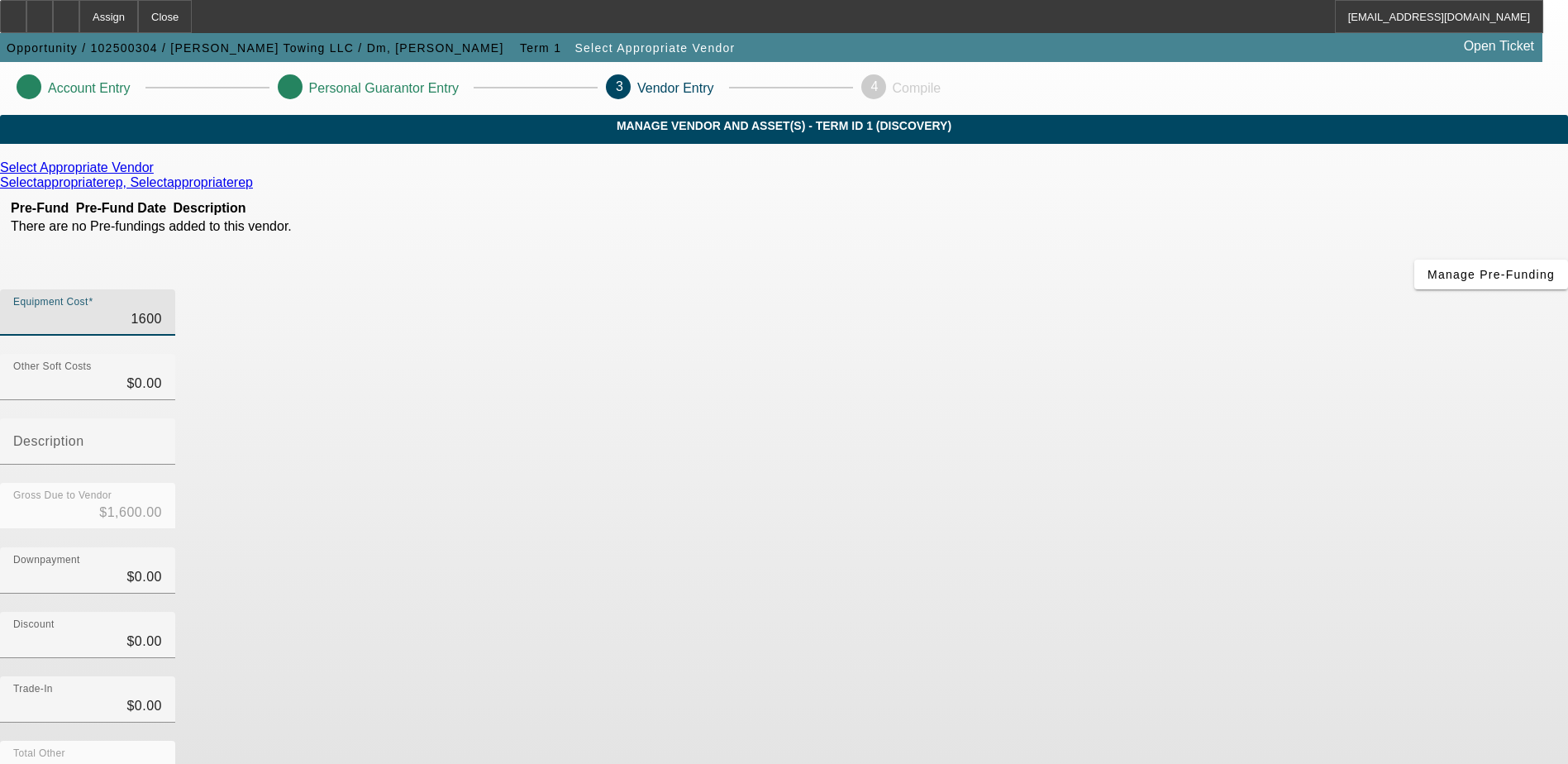
type input "$16,000.00"
type input "160000"
type input "$160,000.00"
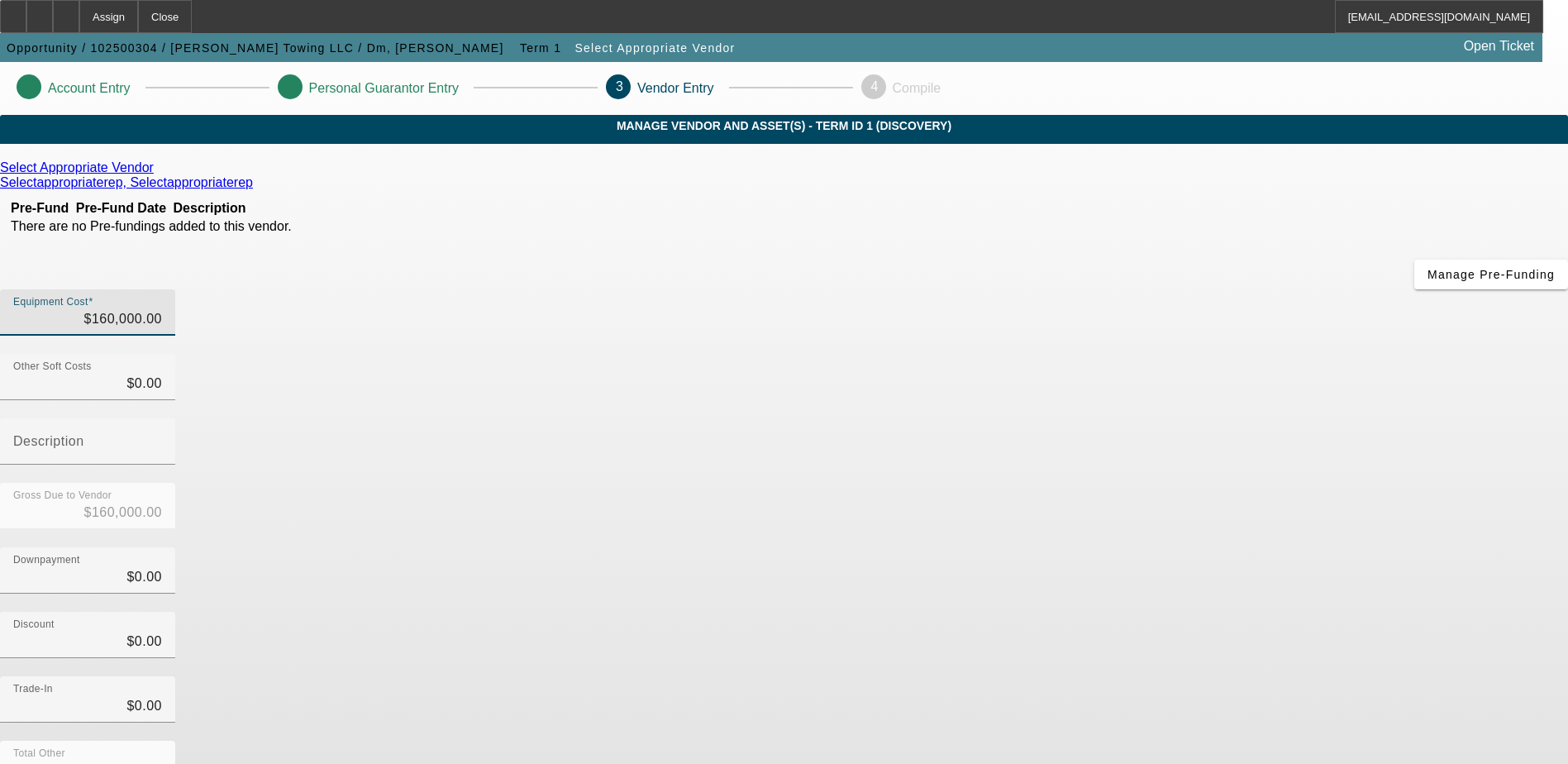
click at [1312, 505] on app-vendor-asset-manage "Account Entry Personal Guarantor Entry 3 Vendor Entry 4 Compile MANAGE VENDOR A…" at bounding box center [784, 523] width 1568 height 924
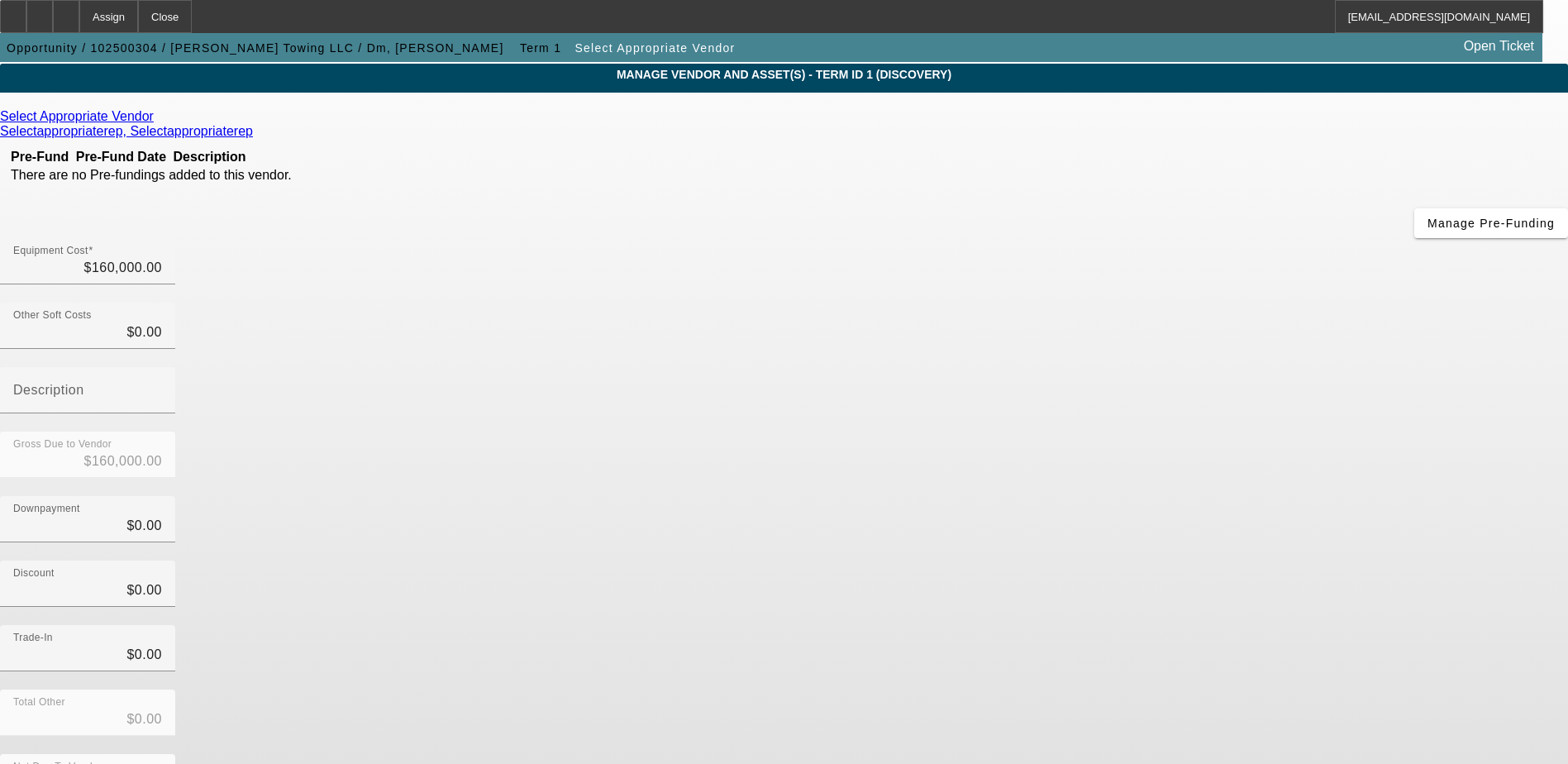
scroll to position [73, 0]
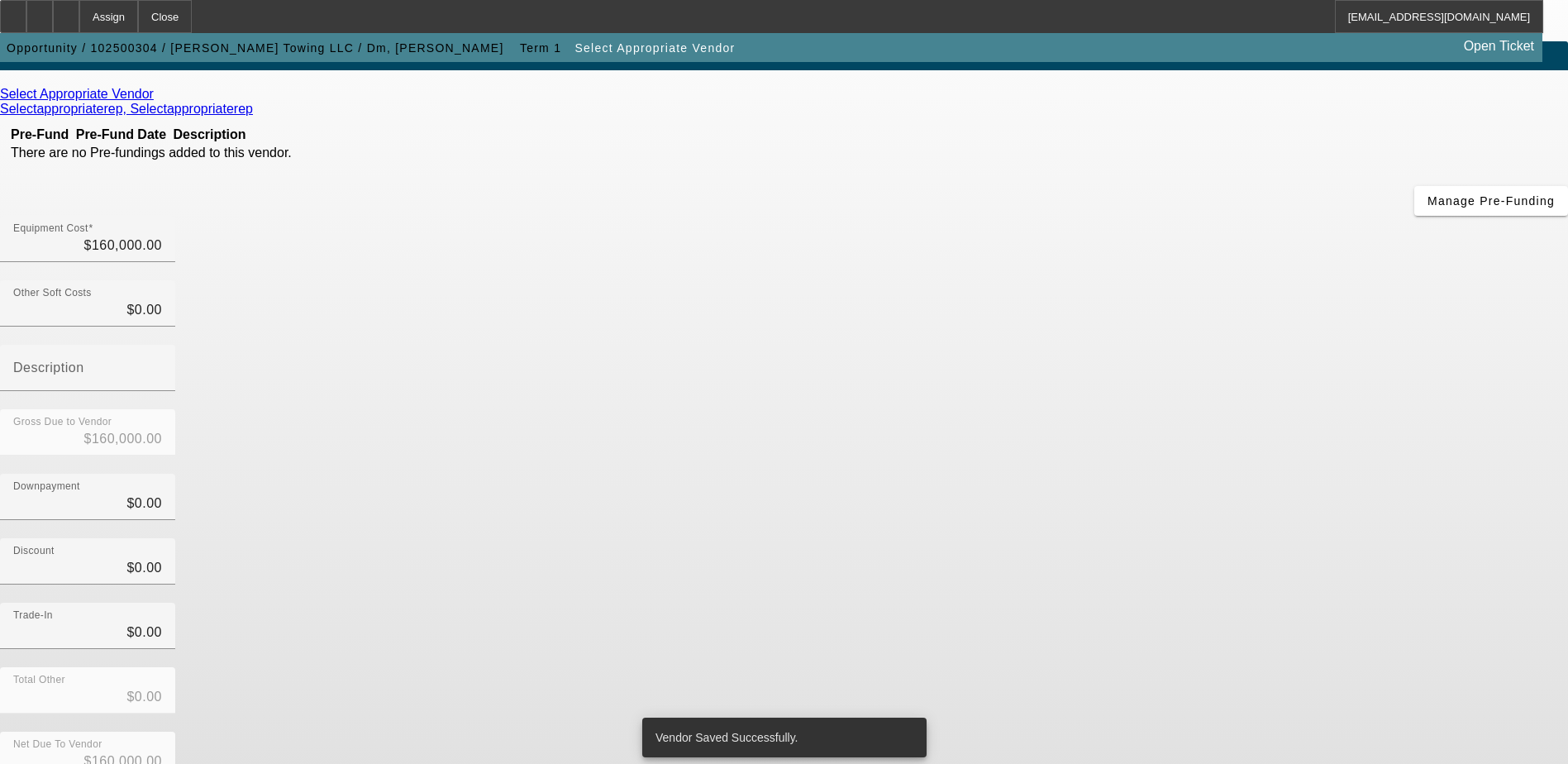
scroll to position [0, 0]
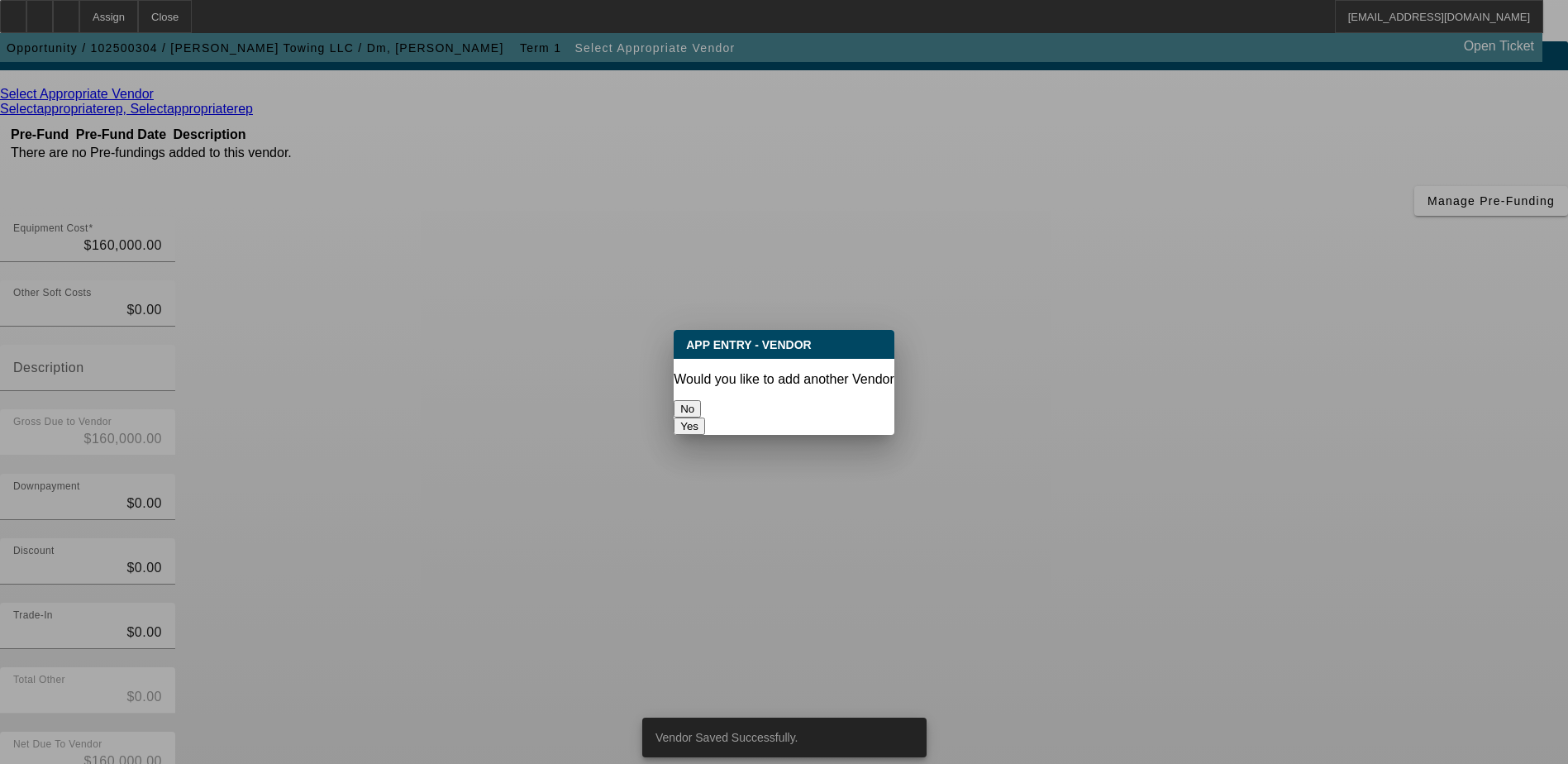
click at [701, 406] on button "No" at bounding box center [687, 409] width 27 height 17
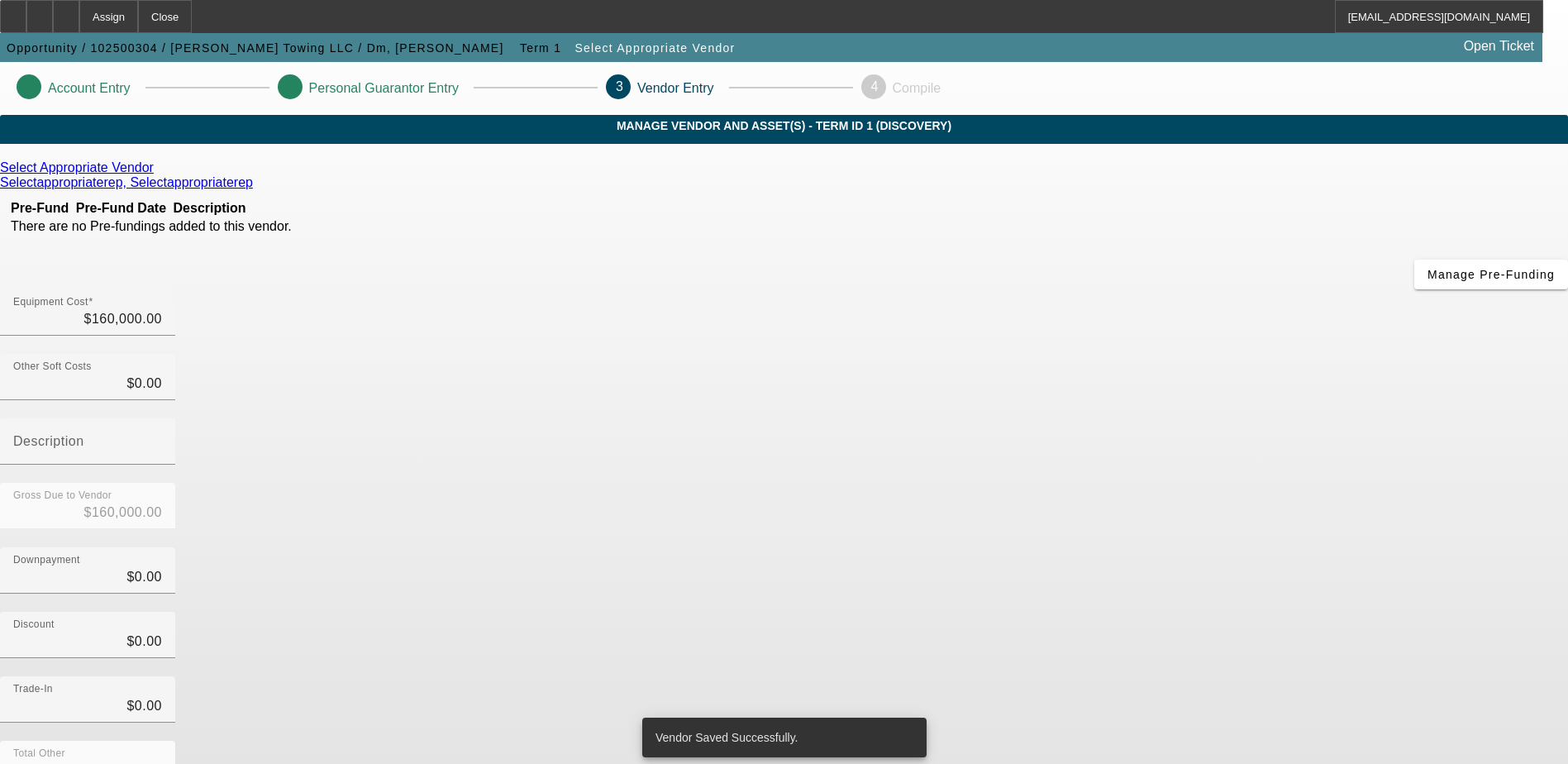
scroll to position [73, 0]
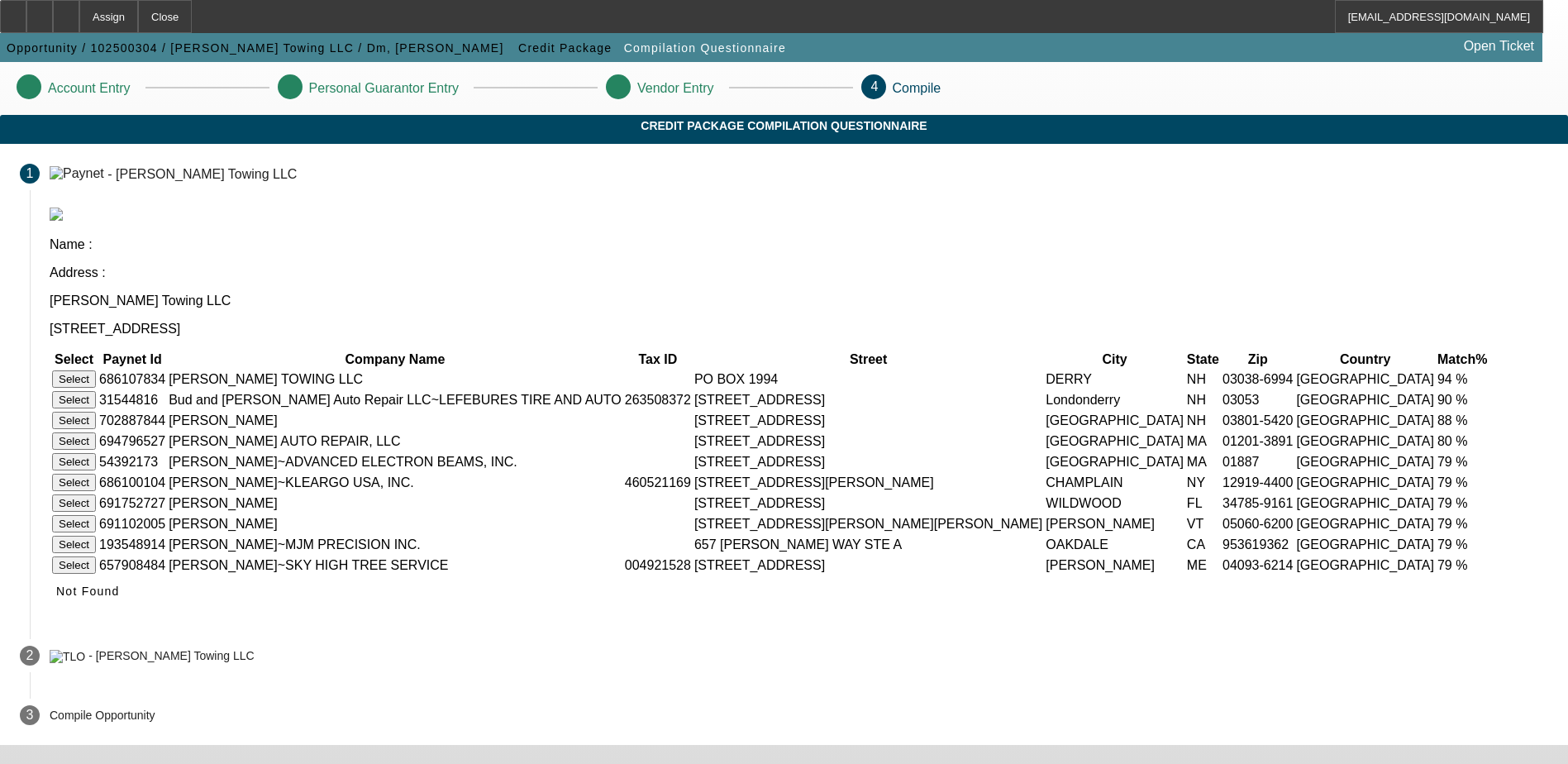
click at [96, 370] on button "Select" at bounding box center [73, 379] width 44 height 17
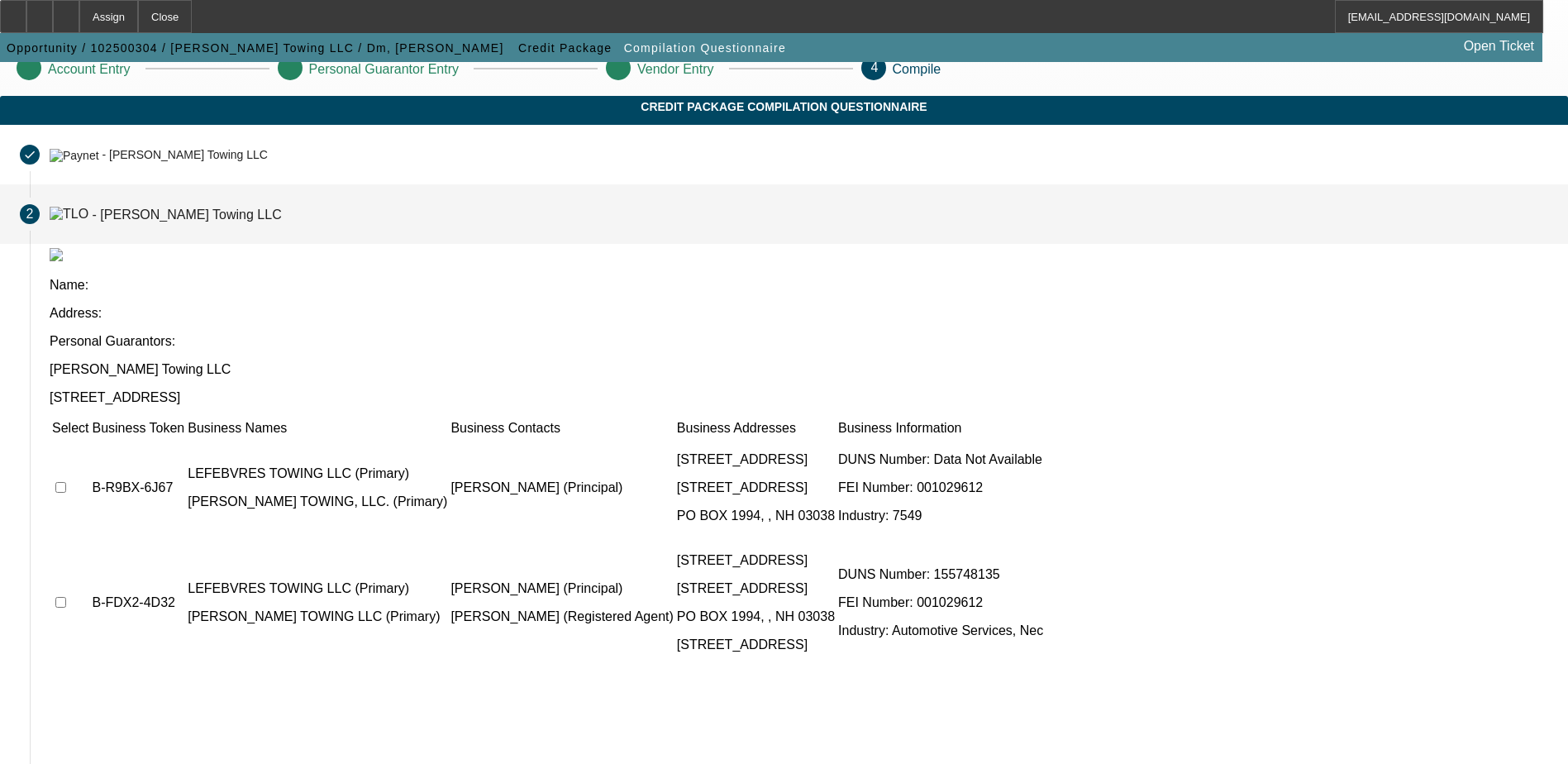
click at [66, 482] on input "checkbox" at bounding box center [60, 487] width 10 height 10
checkbox input "true"
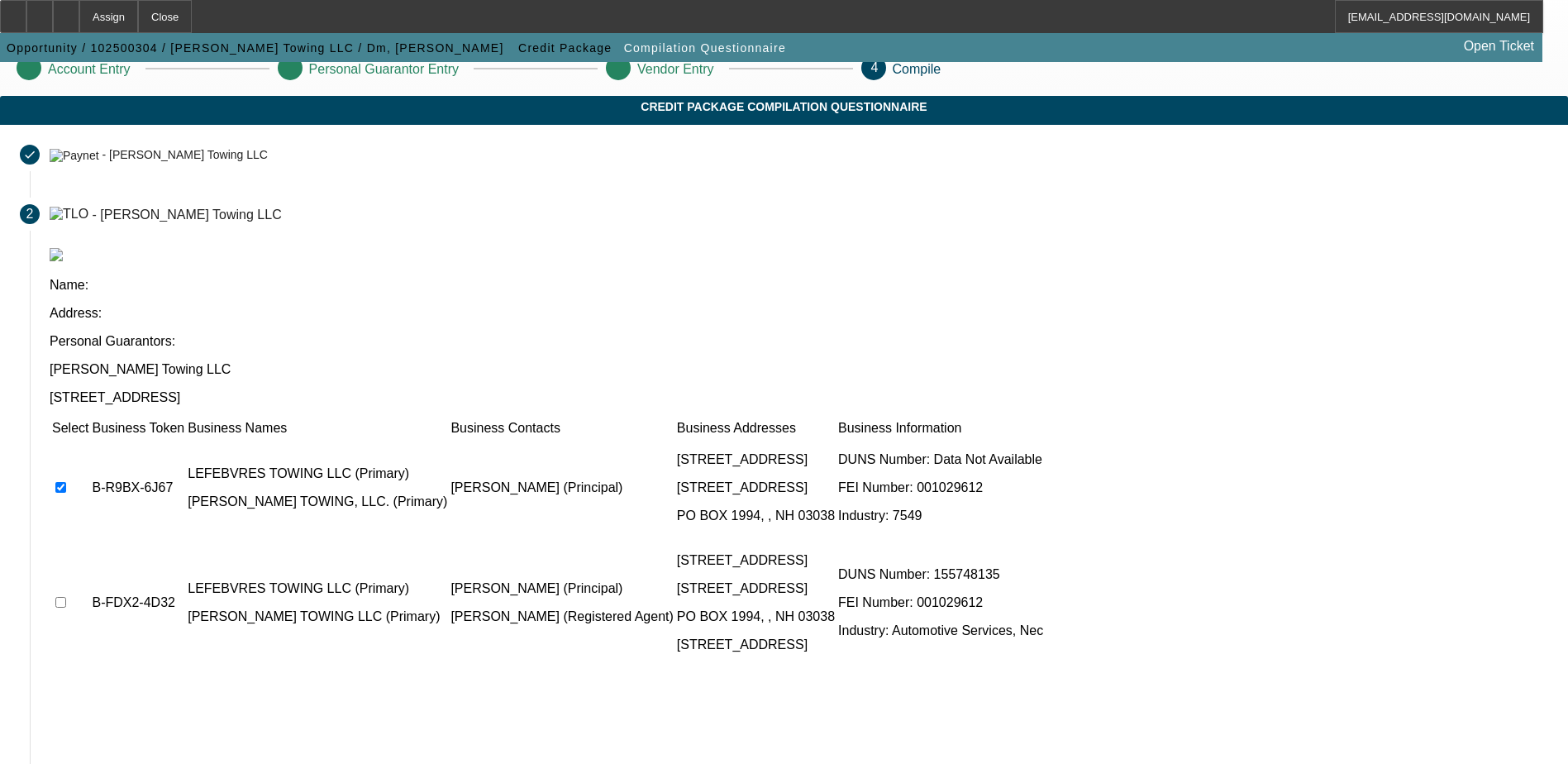
click at [66, 597] on input "checkbox" at bounding box center [60, 601] width 10 height 10
checkbox input "true"
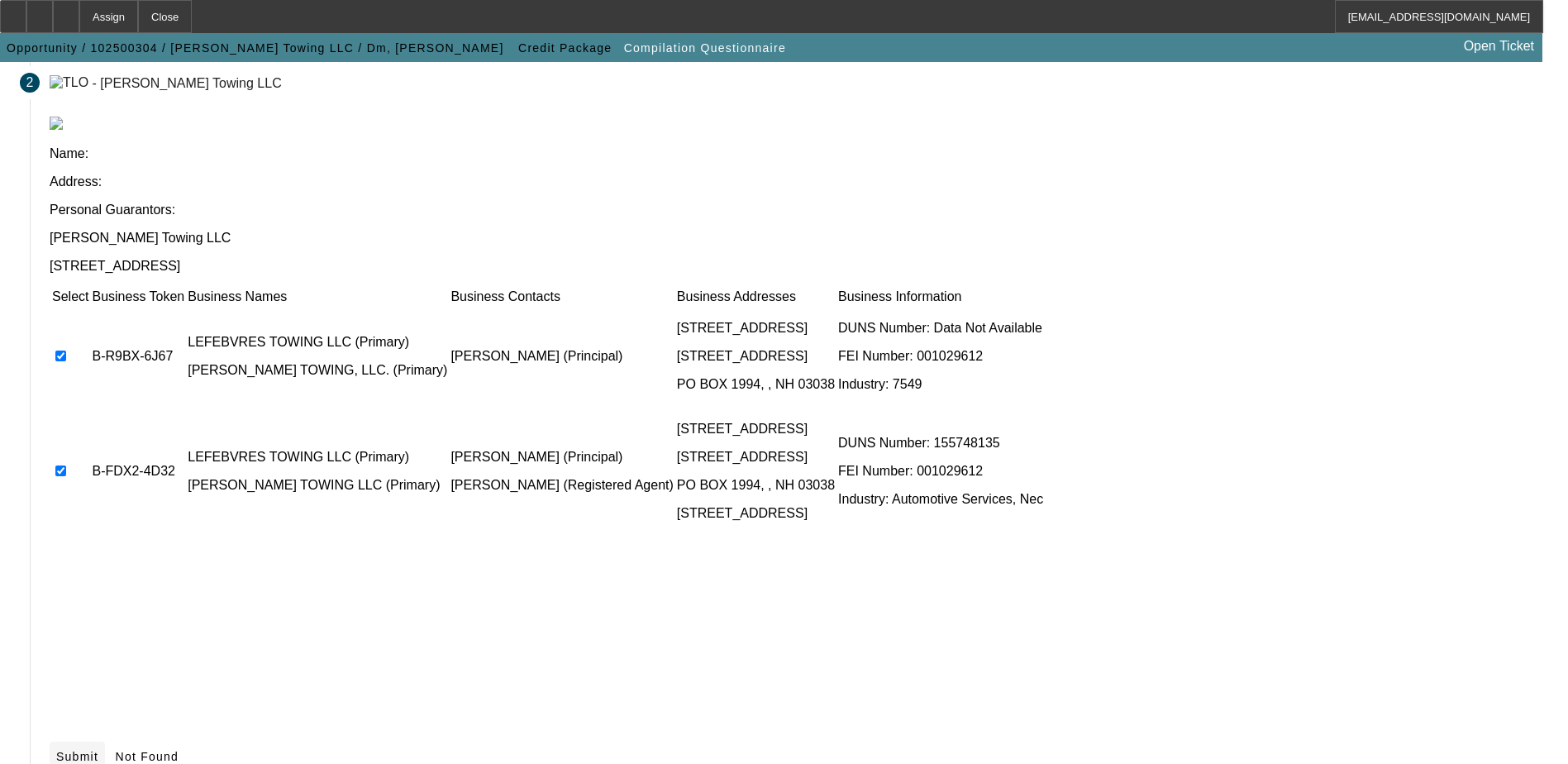
click at [99, 750] on span "Submit" at bounding box center [77, 756] width 42 height 13
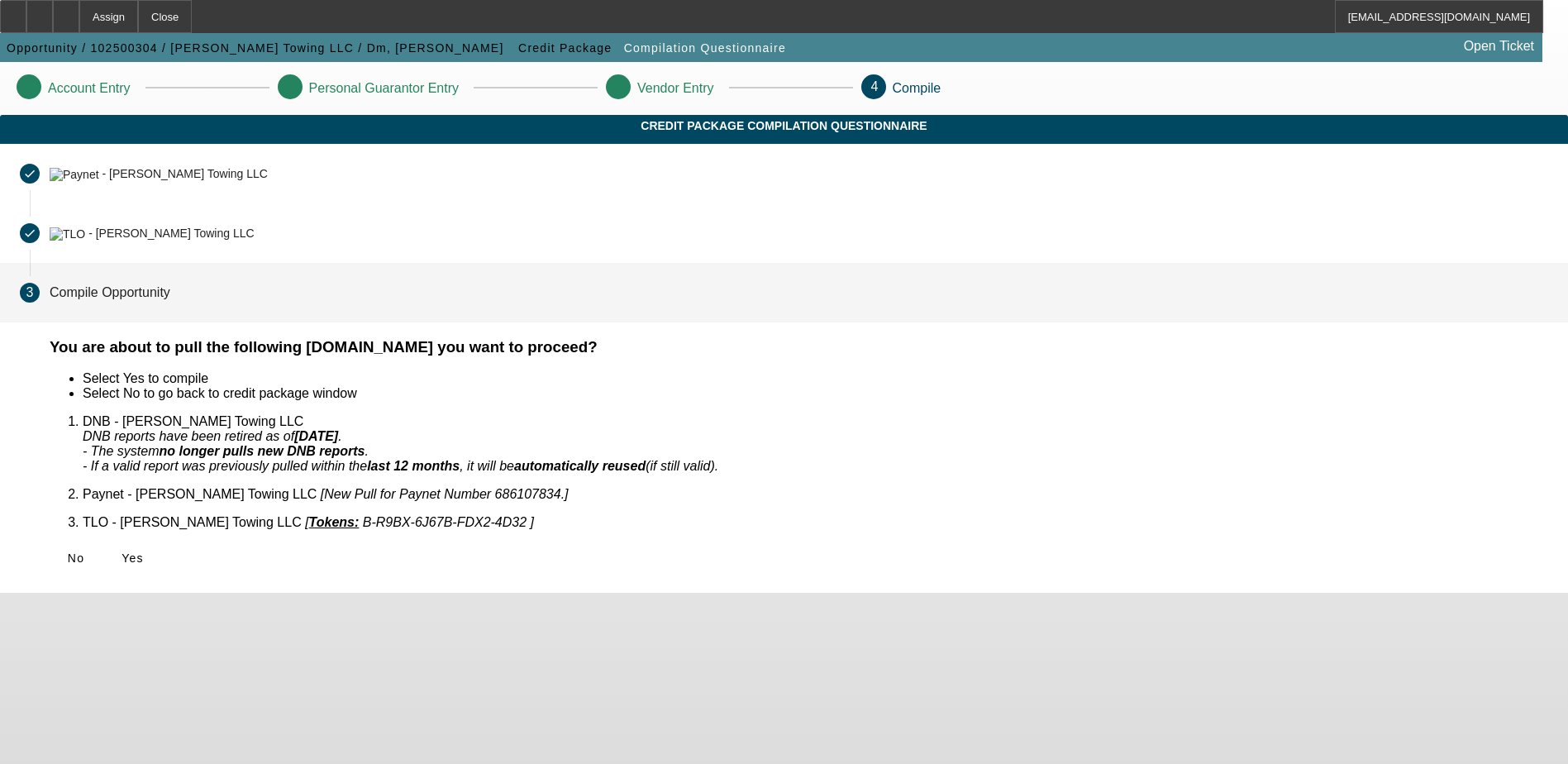
scroll to position [0, 0]
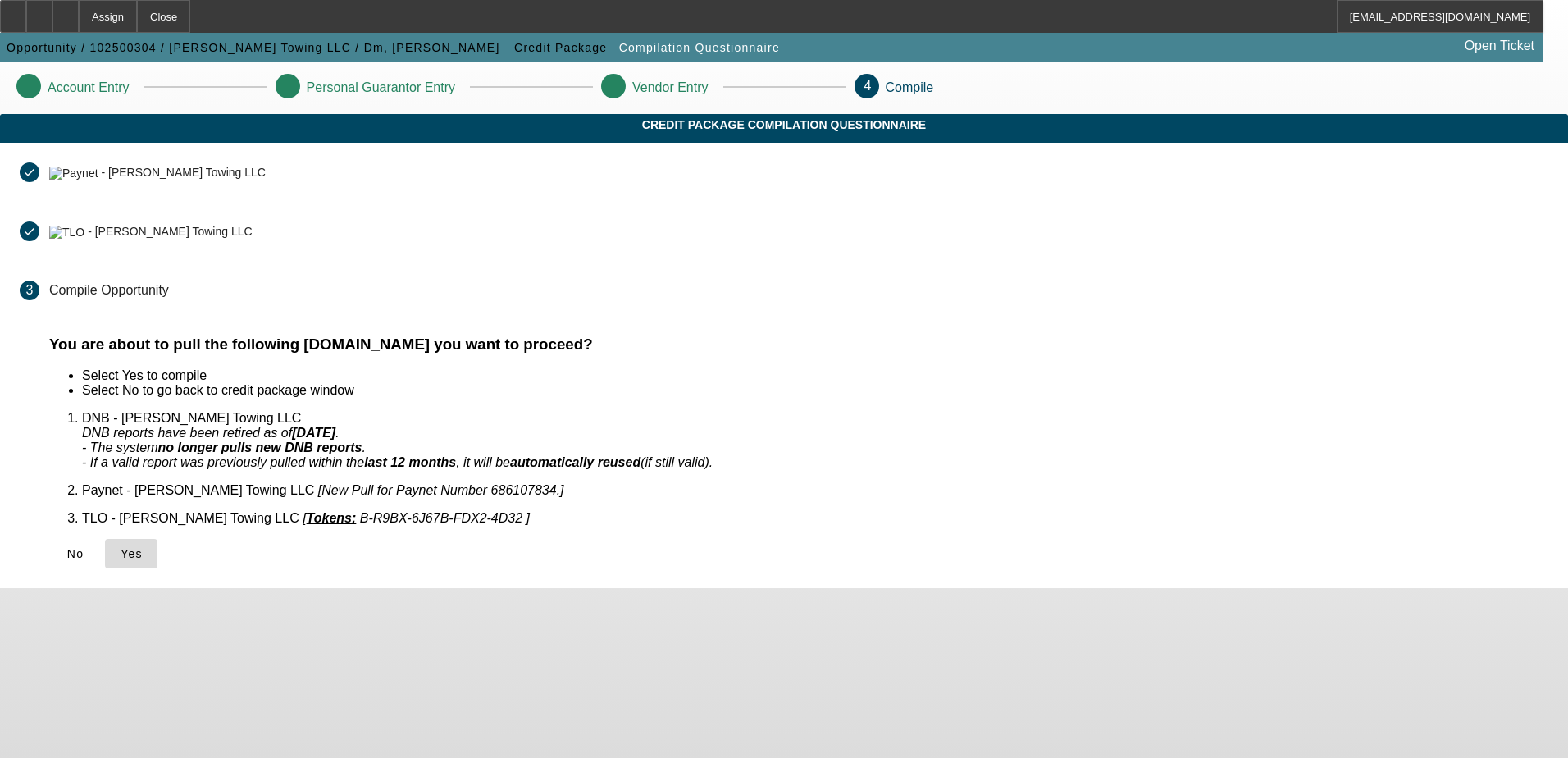
click at [143, 547] on span "Yes" at bounding box center [131, 554] width 22 height 13
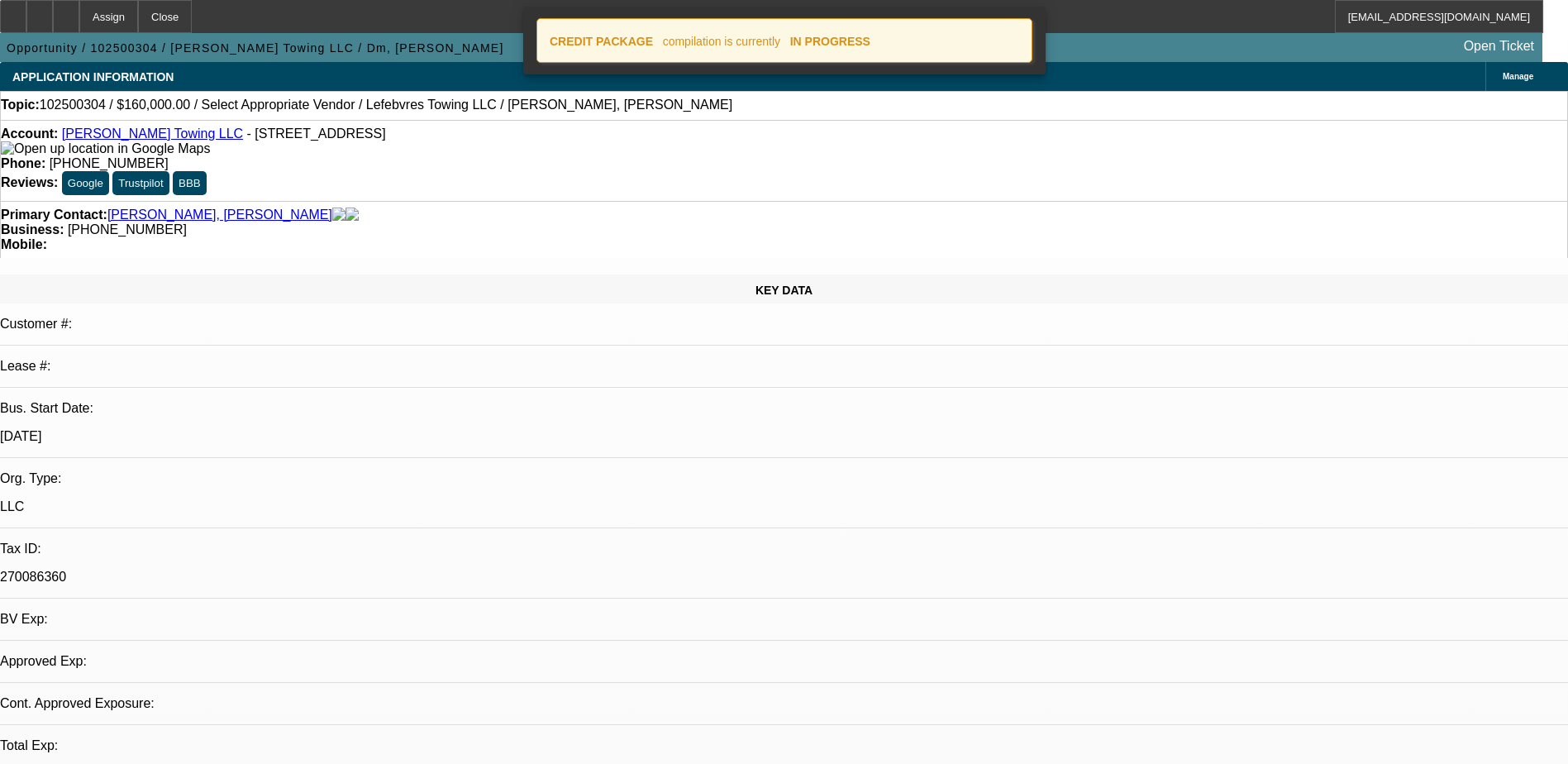
select select "0"
select select "2"
select select "0.1"
select select "1"
select select "2"
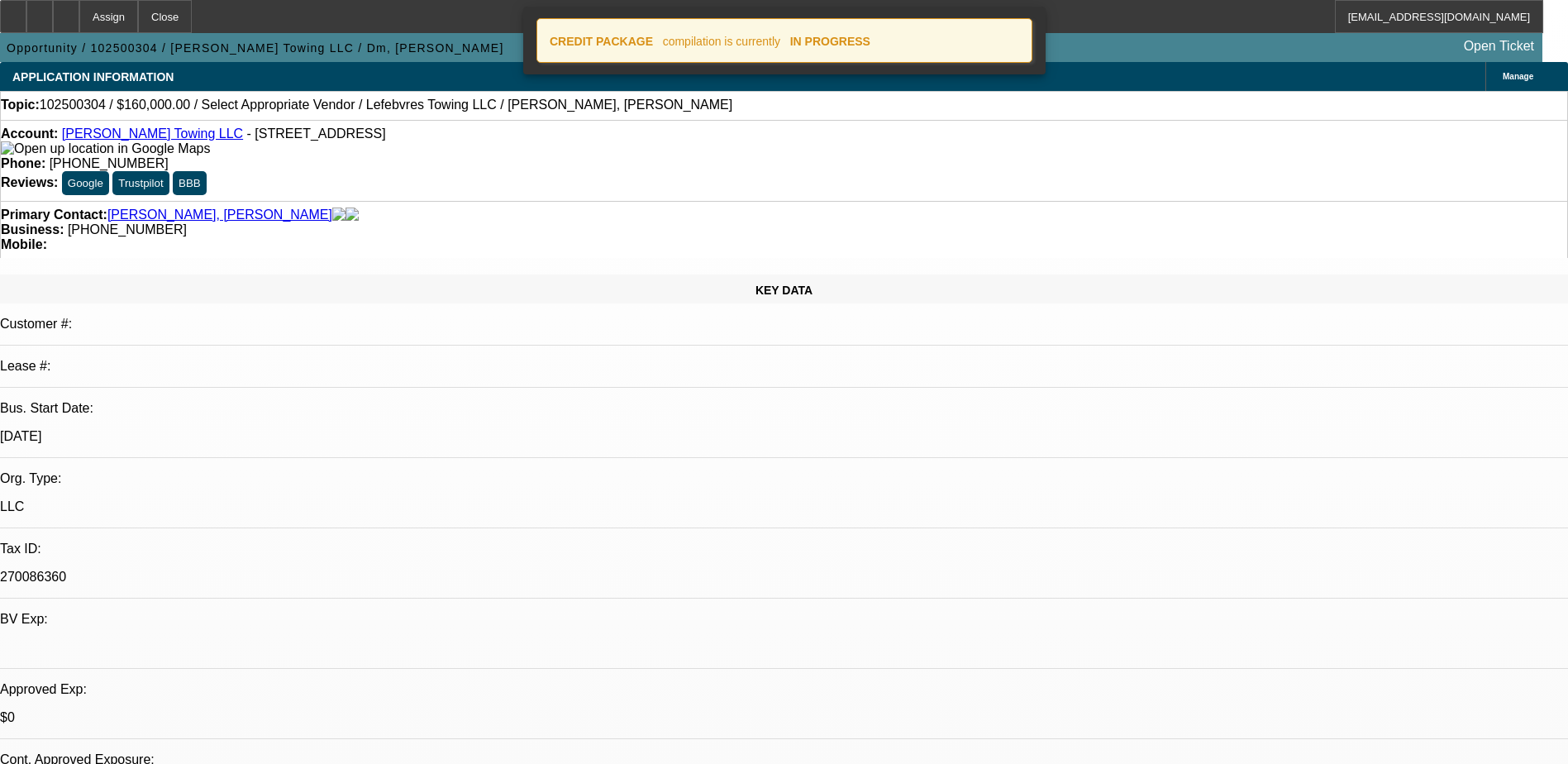
select select "4"
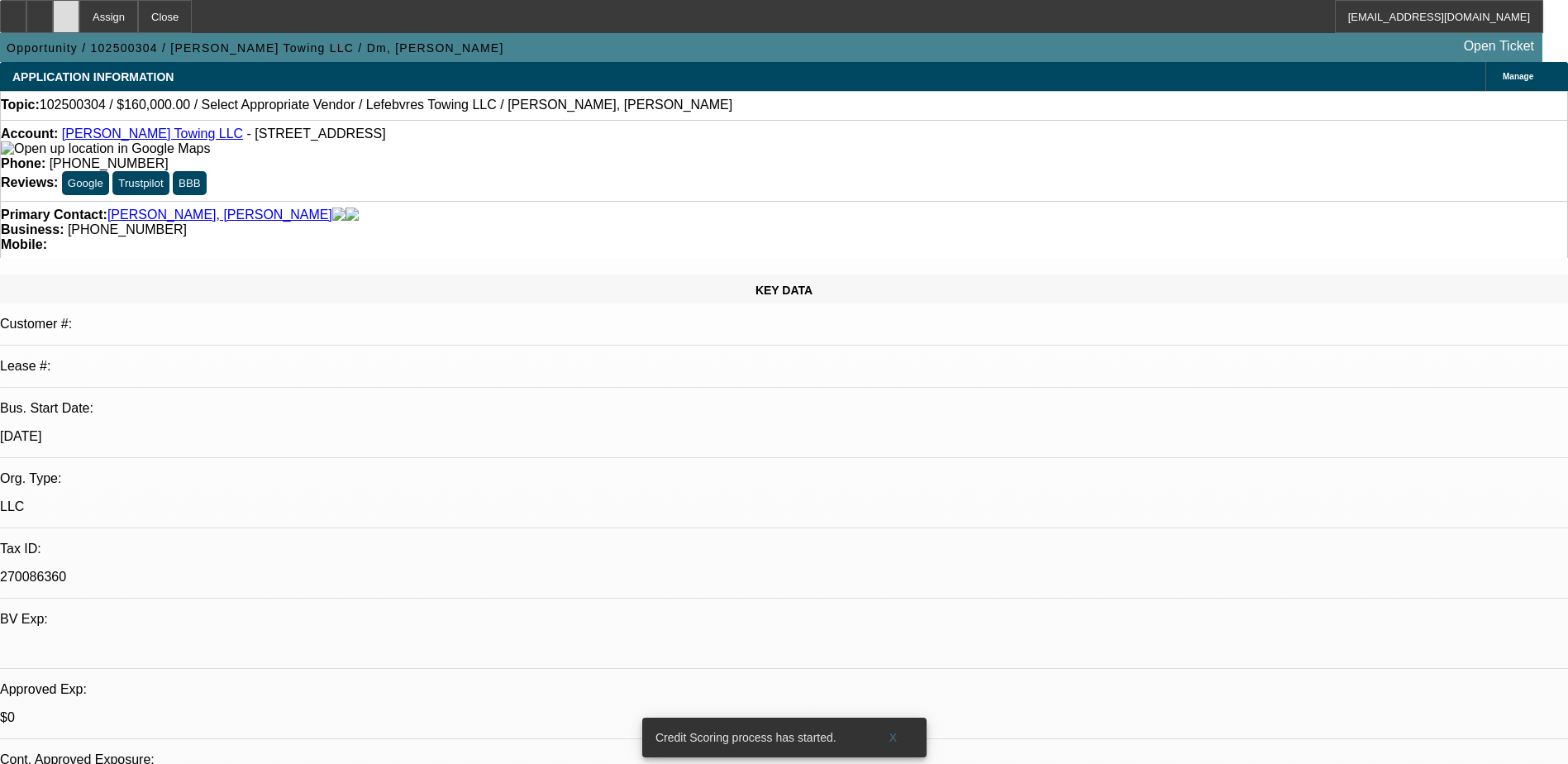
click at [79, 23] on div at bounding box center [66, 16] width 26 height 33
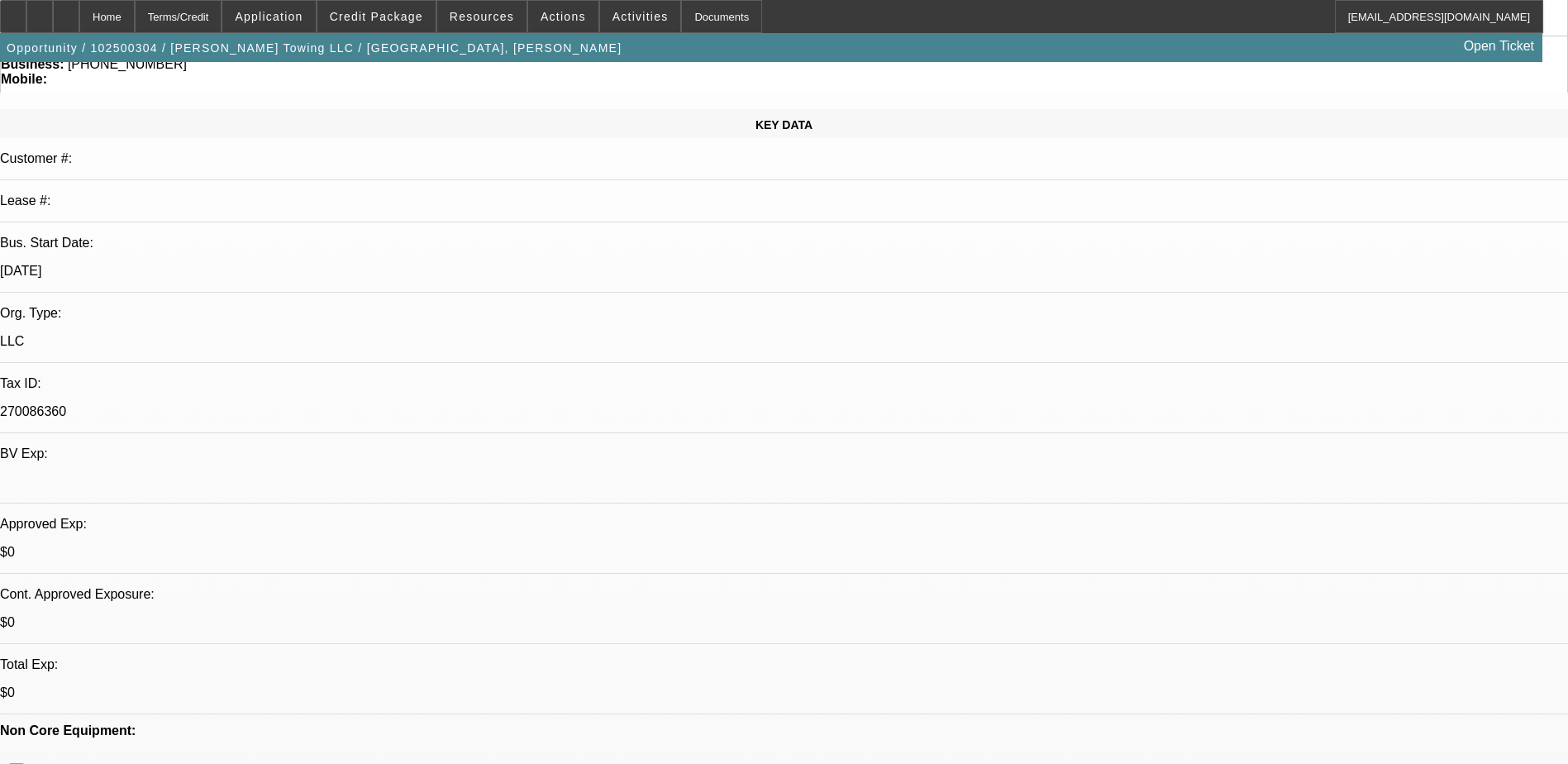
select select "0"
select select "2"
select select "0.1"
select select "4"
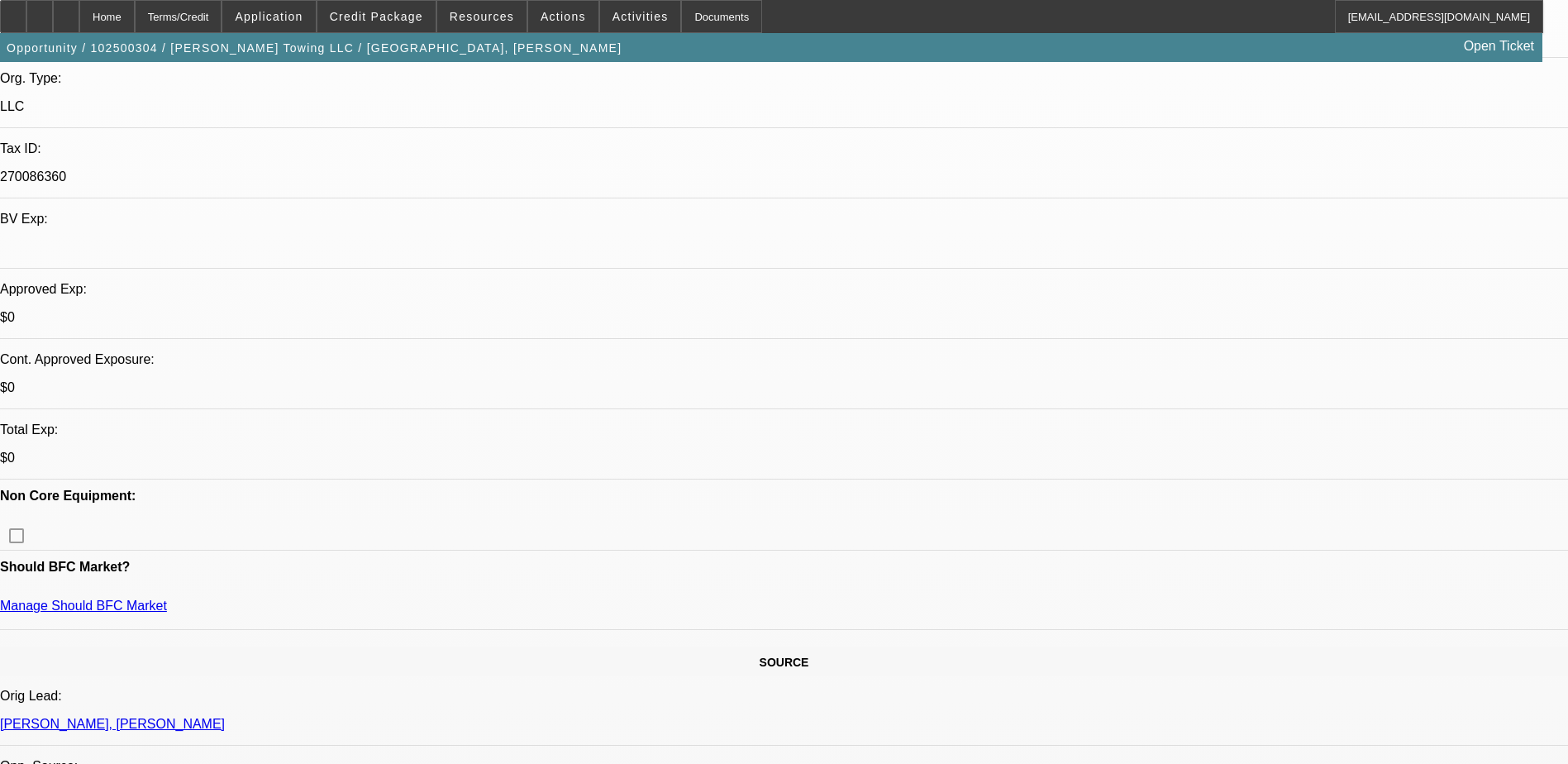
scroll to position [579, 0]
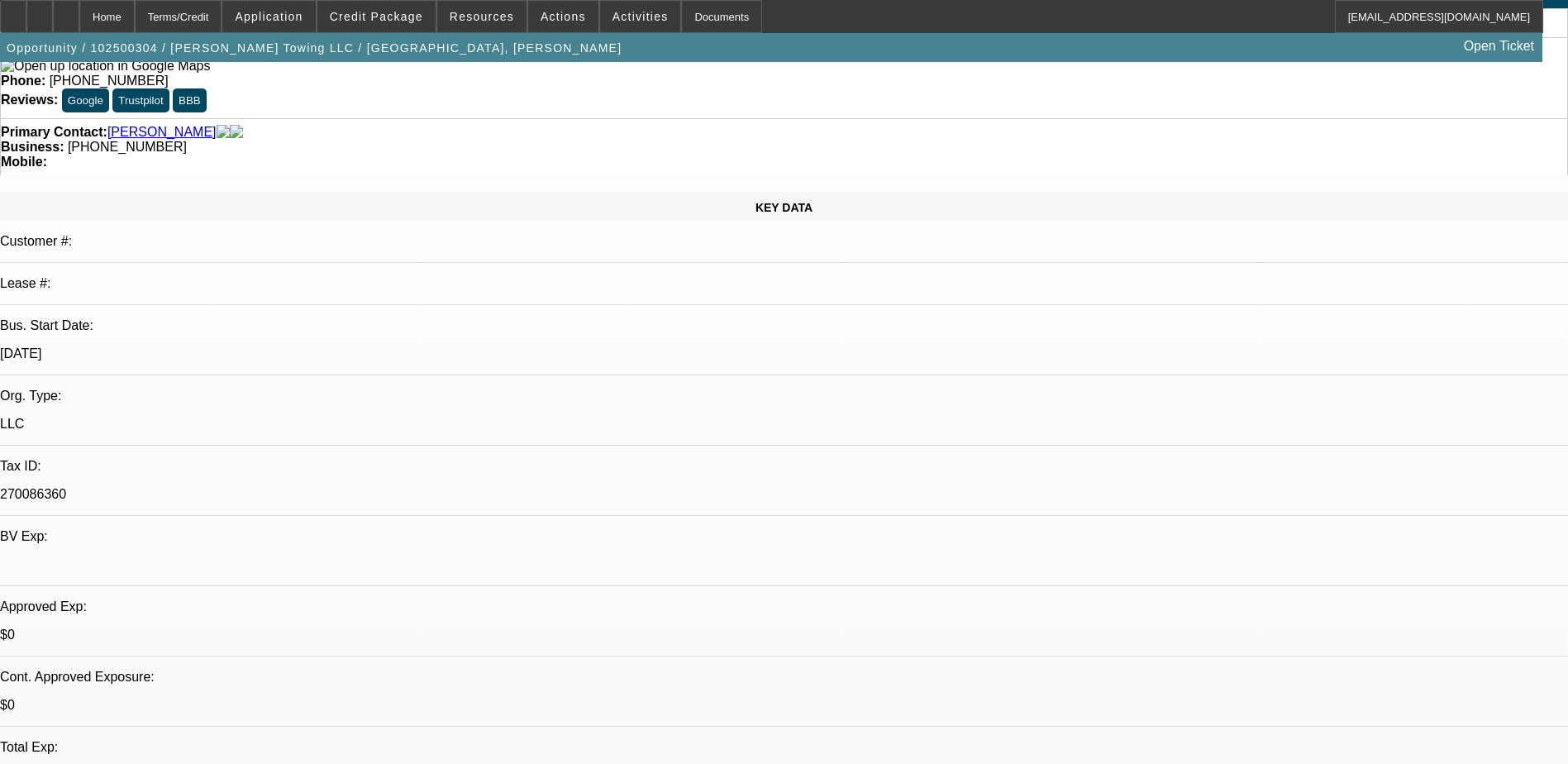
scroll to position [496, 0]
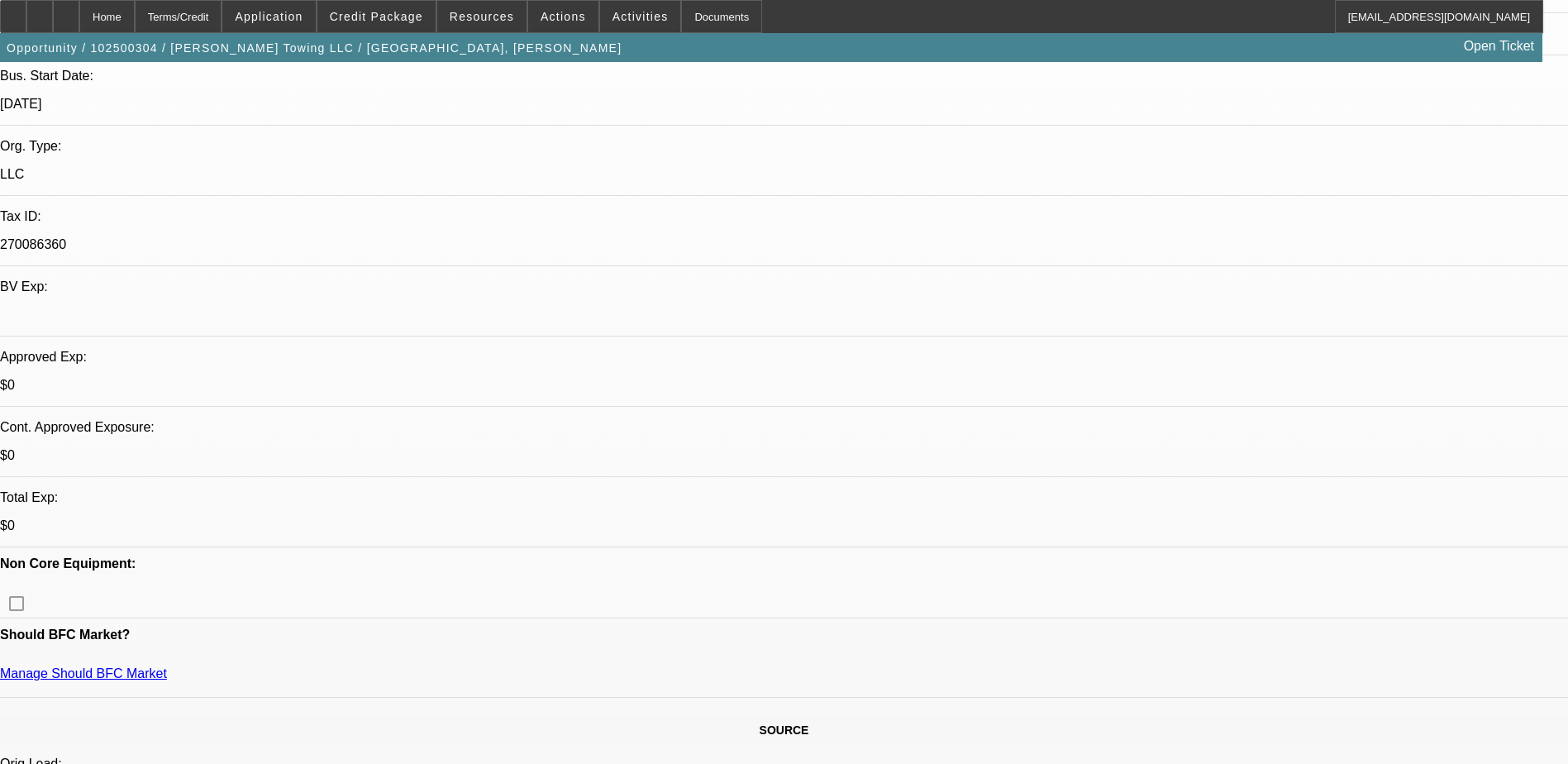
scroll to position [165, 0]
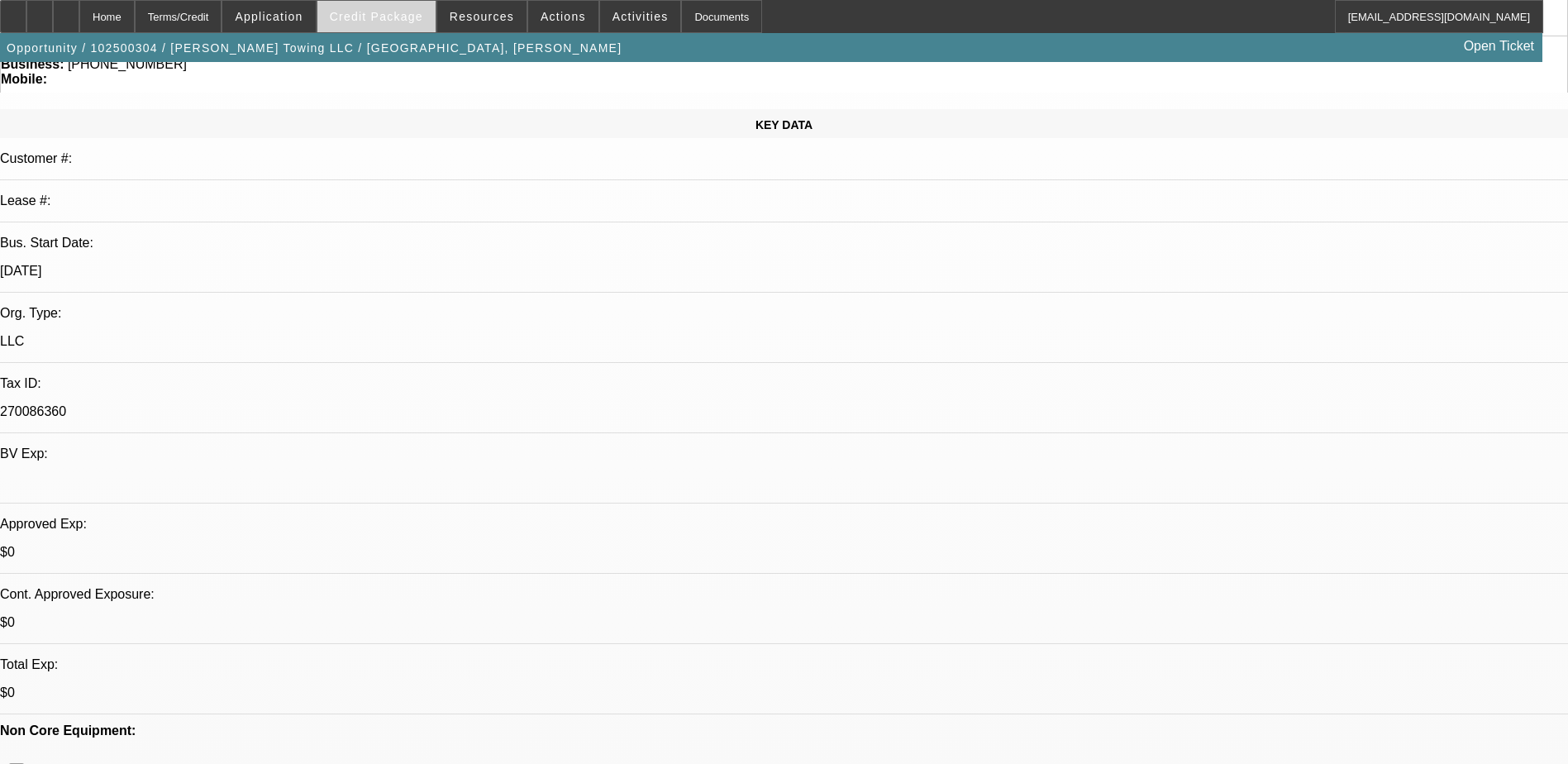
click at [402, 18] on span "Credit Package" at bounding box center [376, 17] width 93 height 13
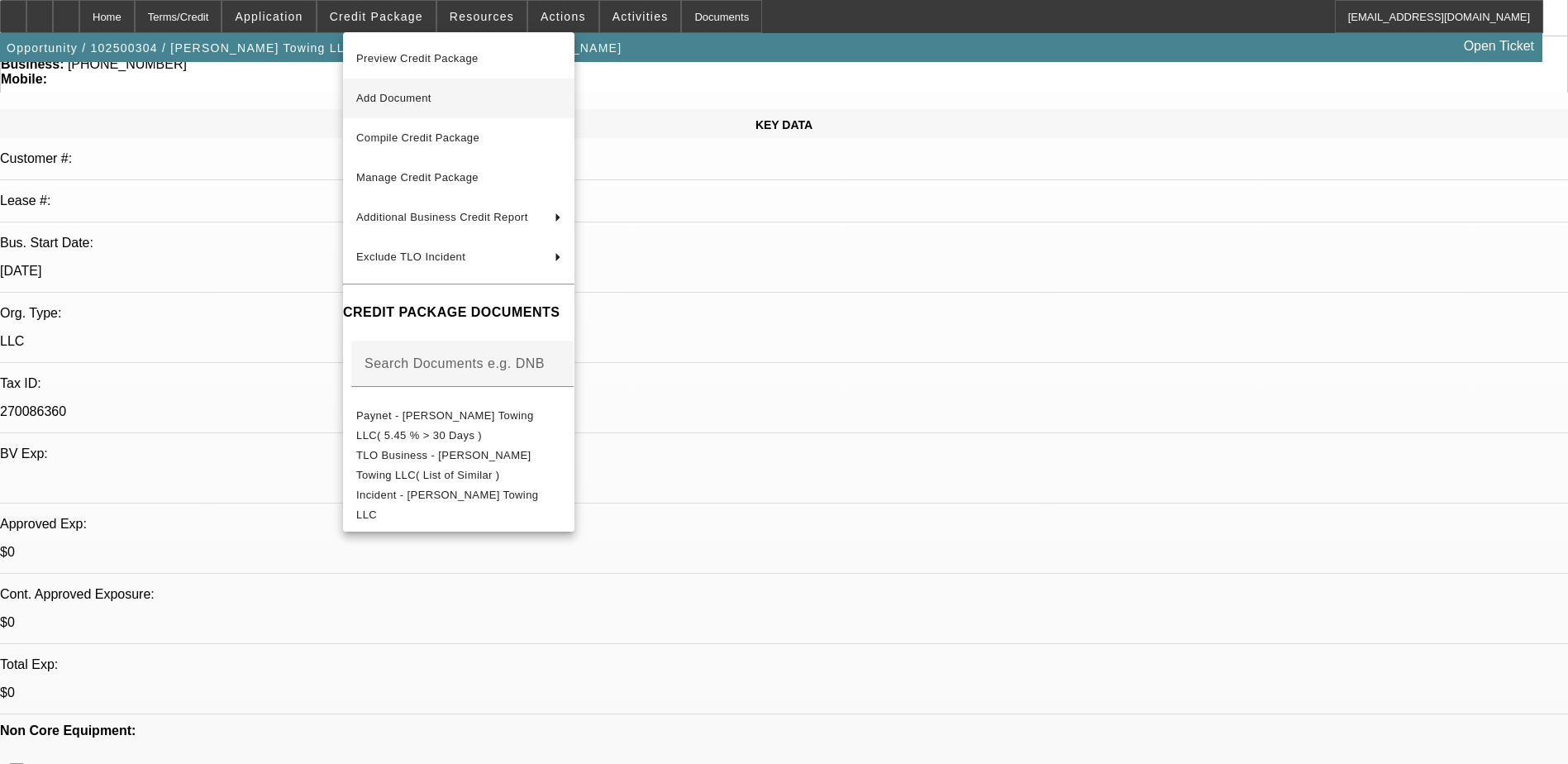
click at [466, 104] on span "Add Document" at bounding box center [458, 98] width 205 height 20
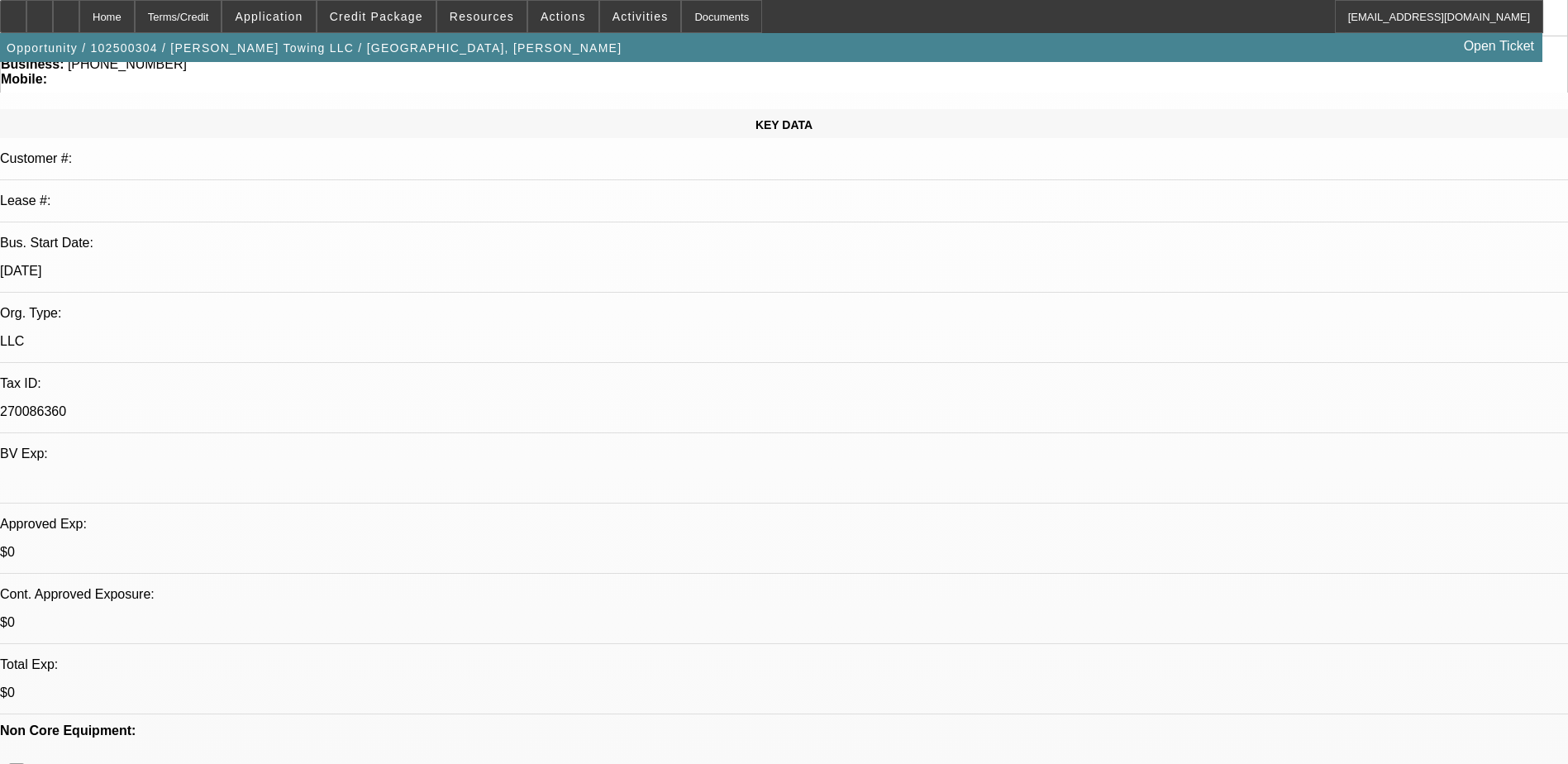
scroll to position [0, 0]
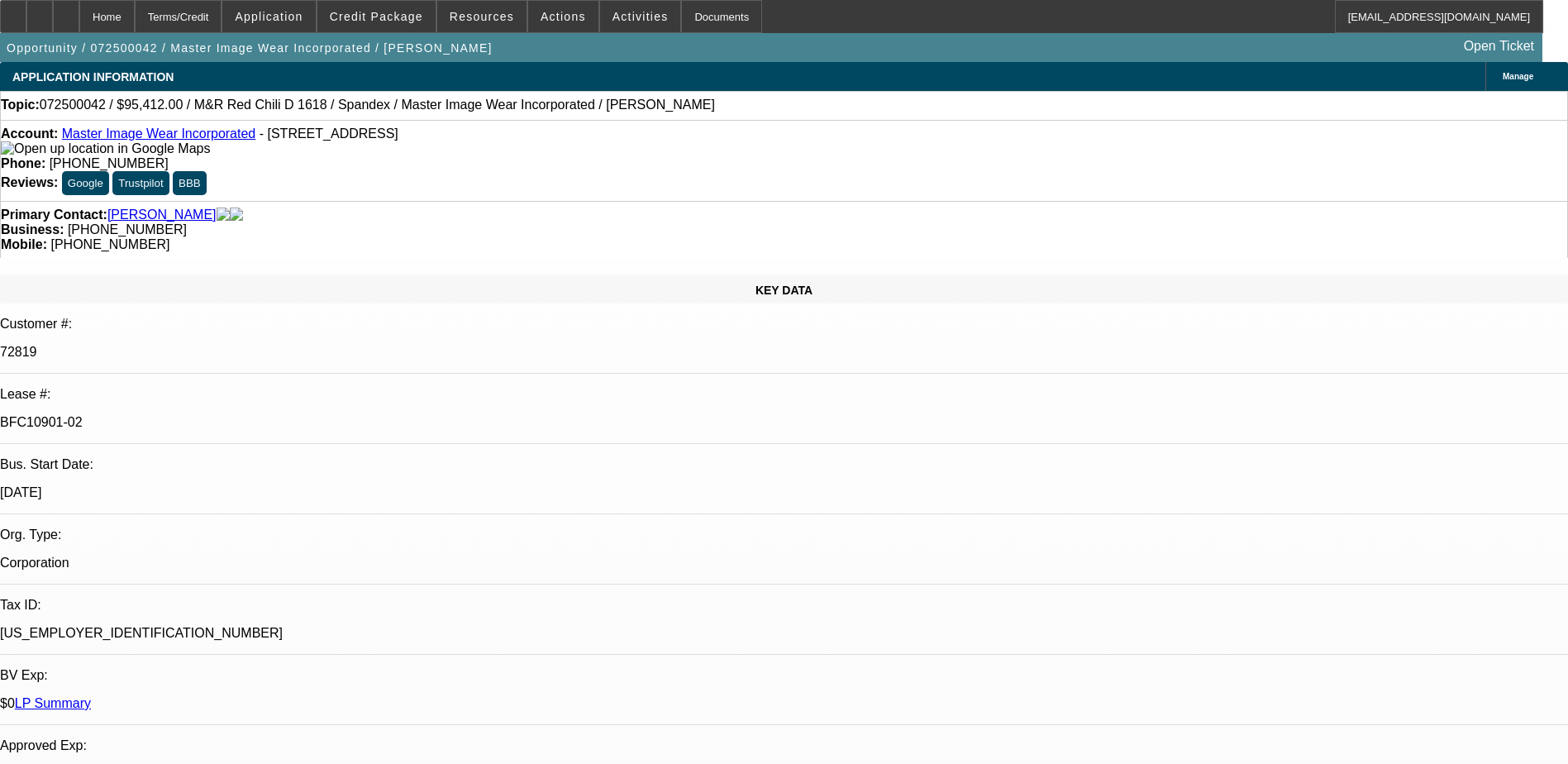
select select "0"
select select "0.1"
select select "4"
select select "0"
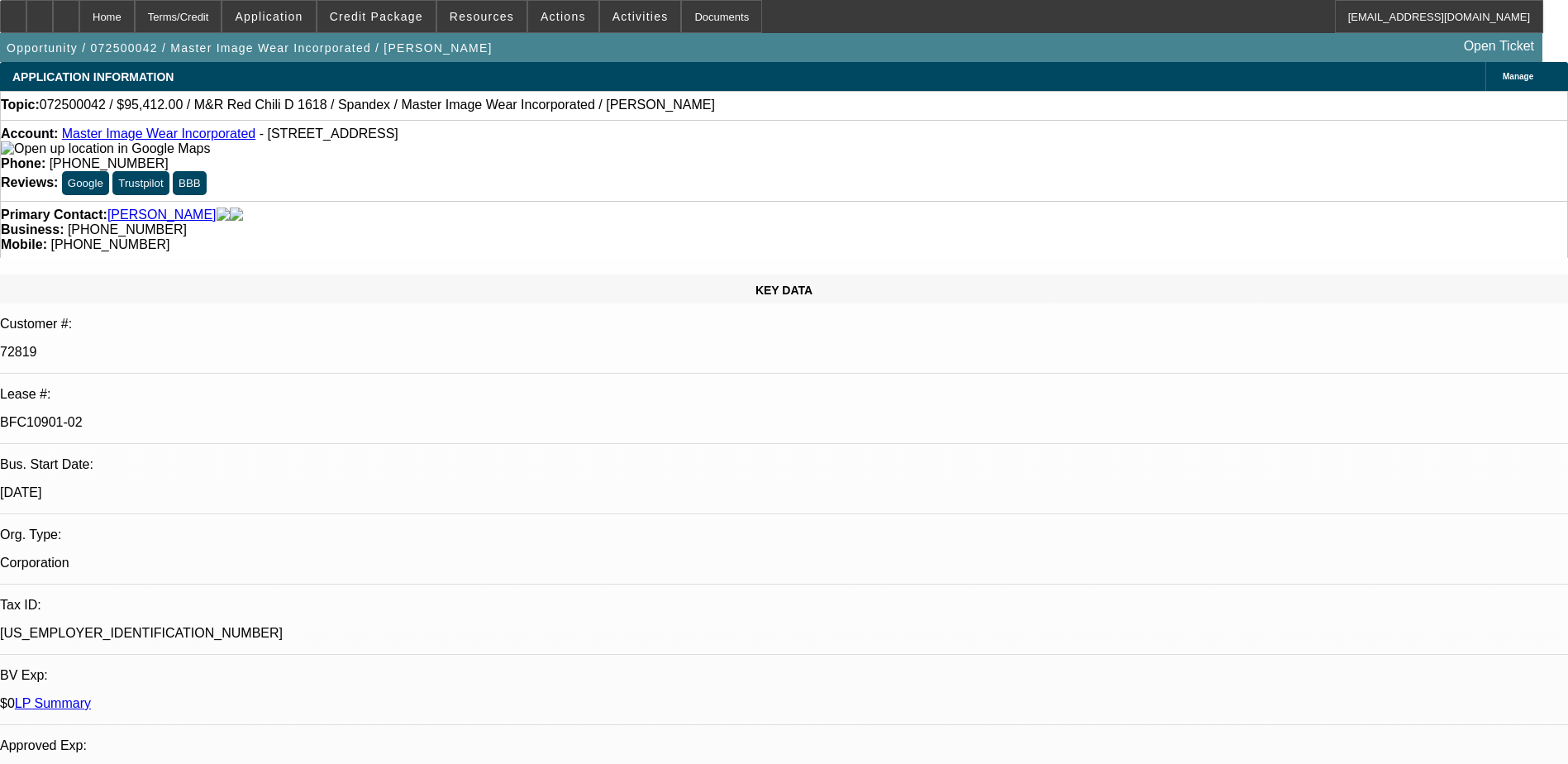
select select "0"
select select "0.1"
select select "4"
select select "0"
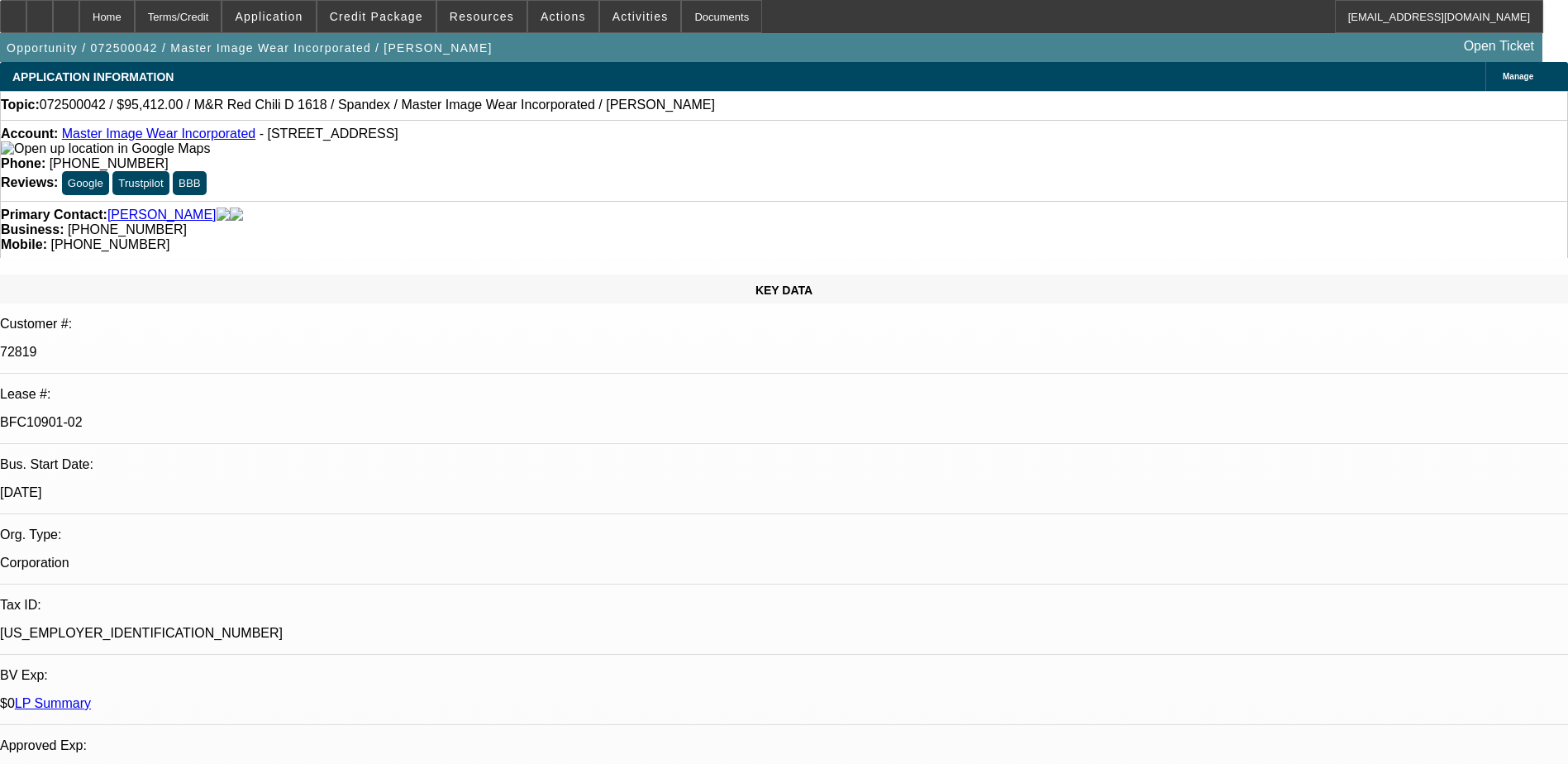
select select "3"
select select "0.1"
select select "4"
select select "0"
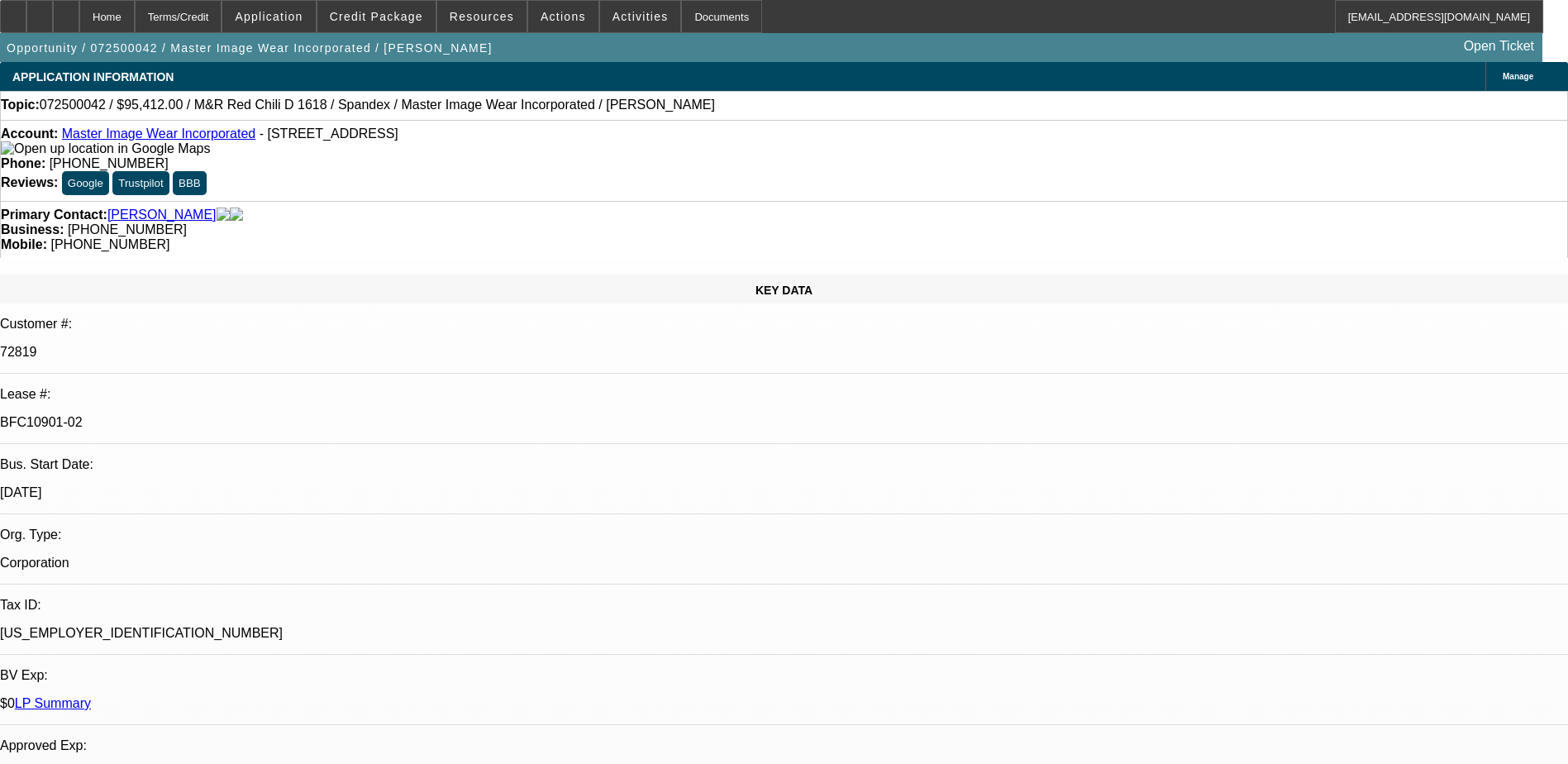
select select "3"
select select "0.1"
select select "4"
